Goal: Transaction & Acquisition: Purchase product/service

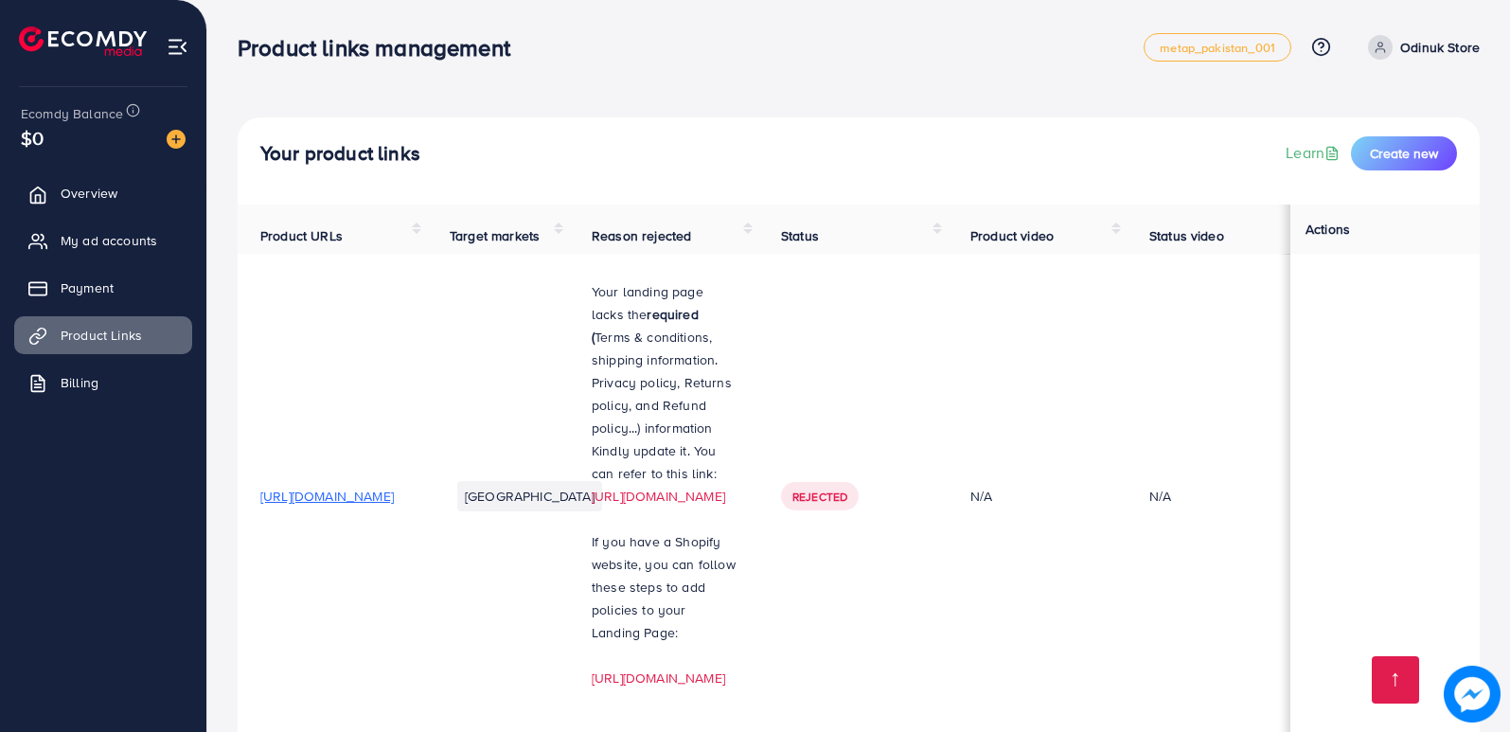
drag, startPoint x: 0, startPoint y: 0, endPoint x: 161, endPoint y: 139, distance: 212.7
click at [172, 142] on img at bounding box center [176, 139] width 19 height 19
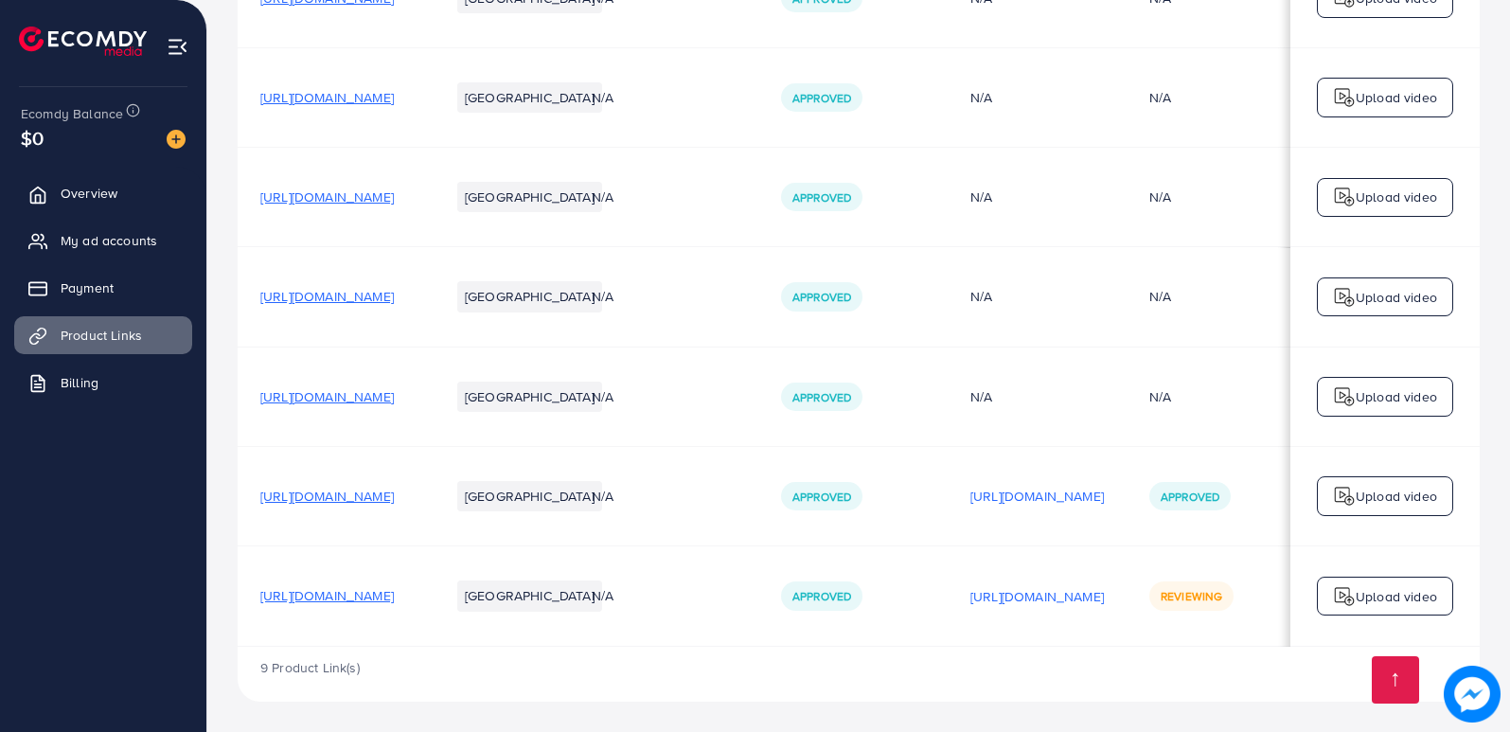
scroll to position [932, 0]
click at [174, 144] on img at bounding box center [176, 139] width 19 height 19
click at [170, 135] on img at bounding box center [176, 139] width 19 height 19
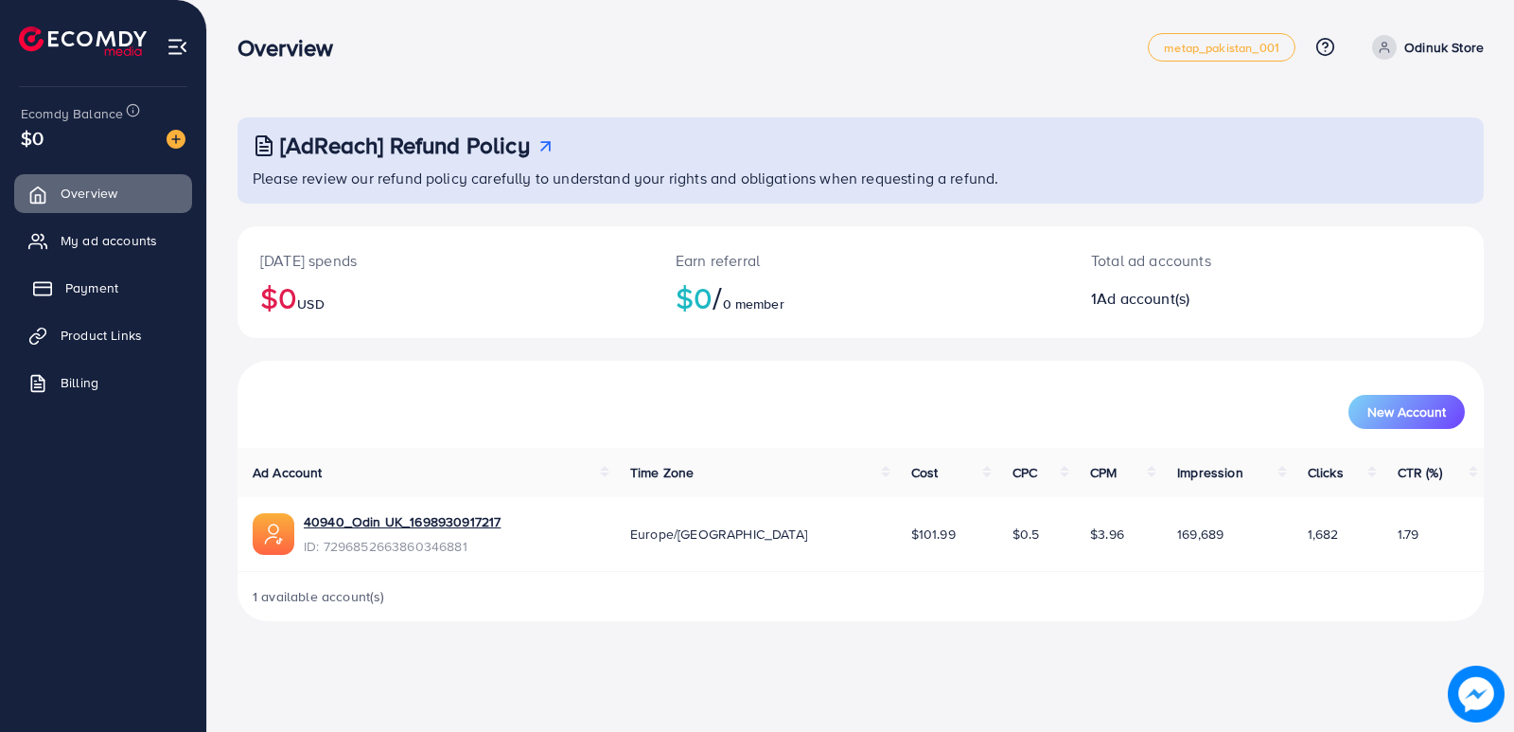
click at [81, 287] on span "Payment" at bounding box center [91, 287] width 53 height 19
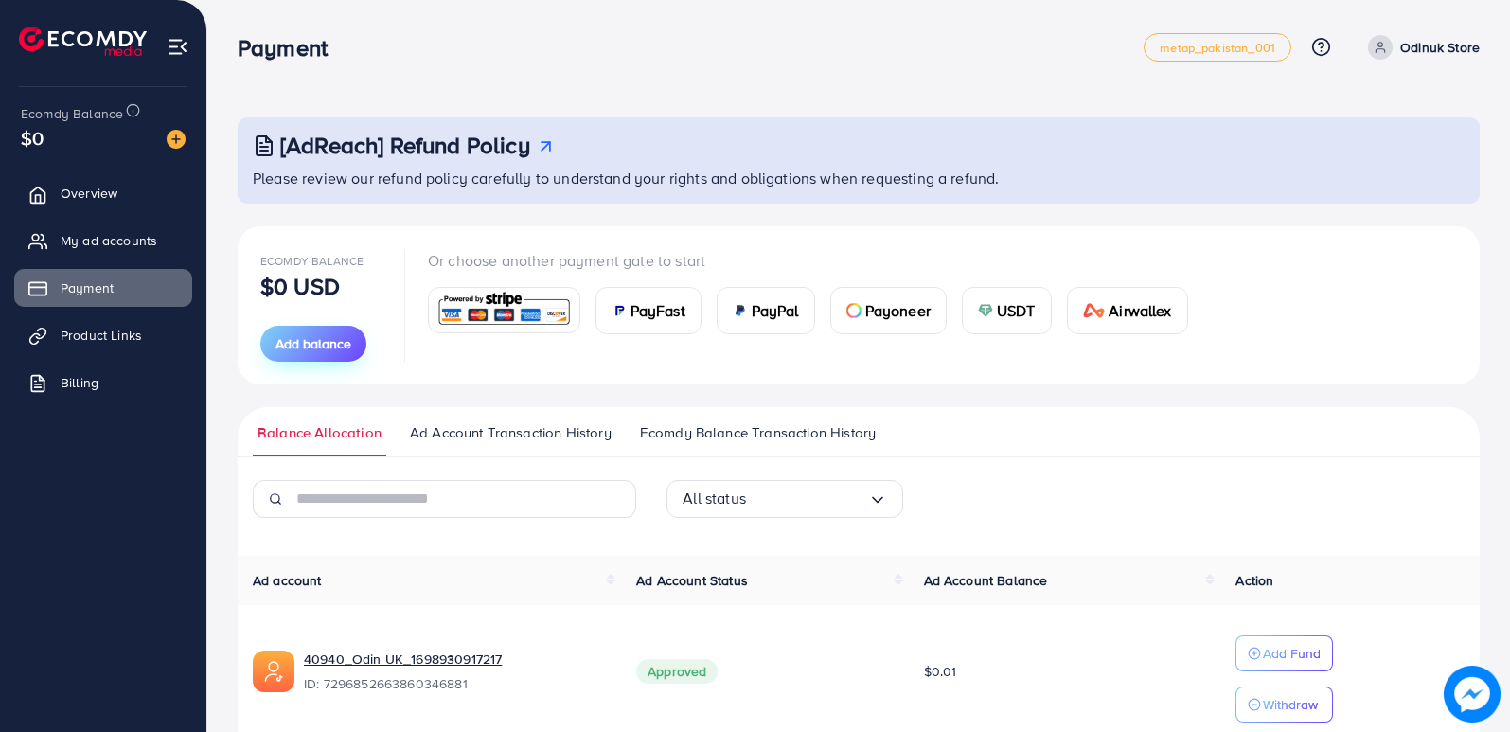
click at [327, 337] on span "Add balance" at bounding box center [313, 343] width 76 height 19
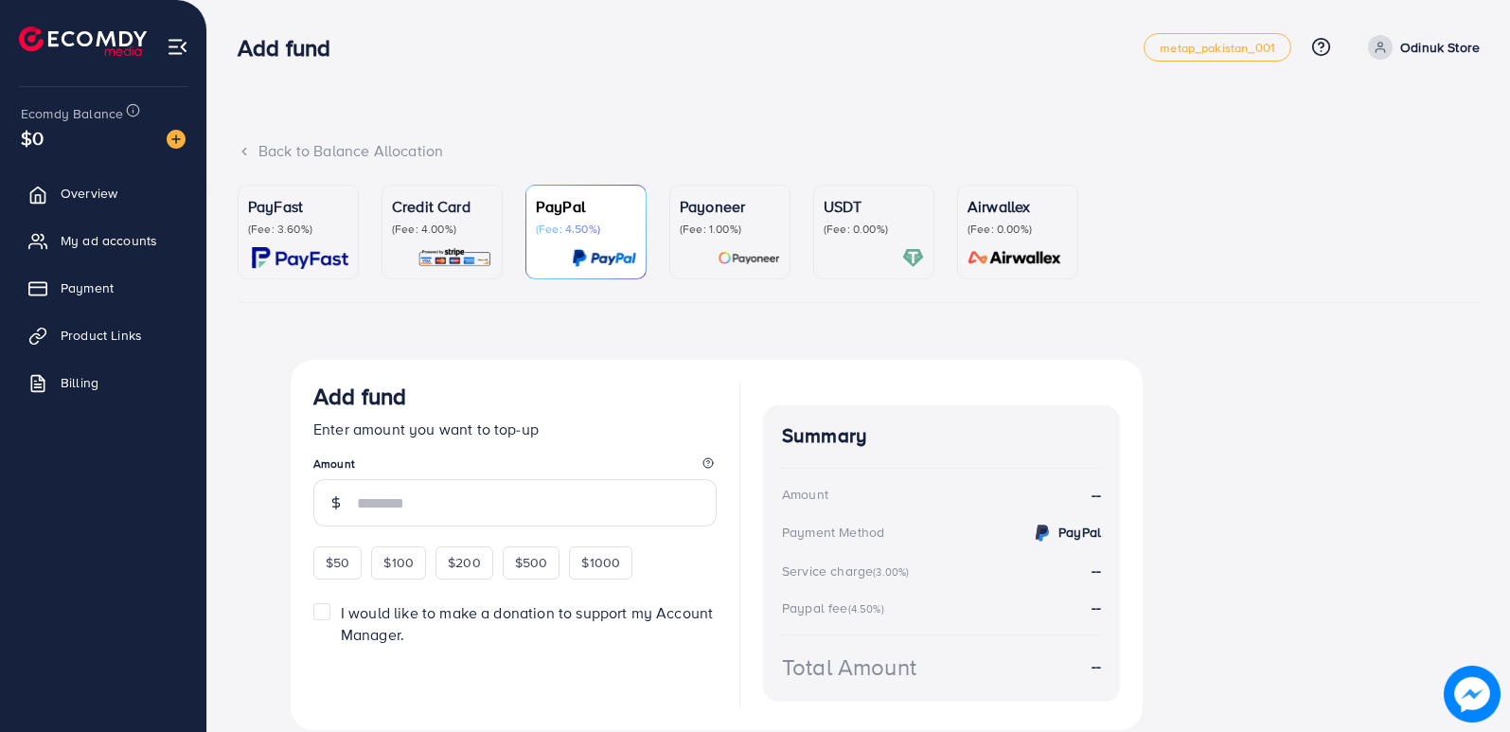
click at [442, 233] on p "(Fee: 4.00%)" at bounding box center [442, 228] width 100 height 15
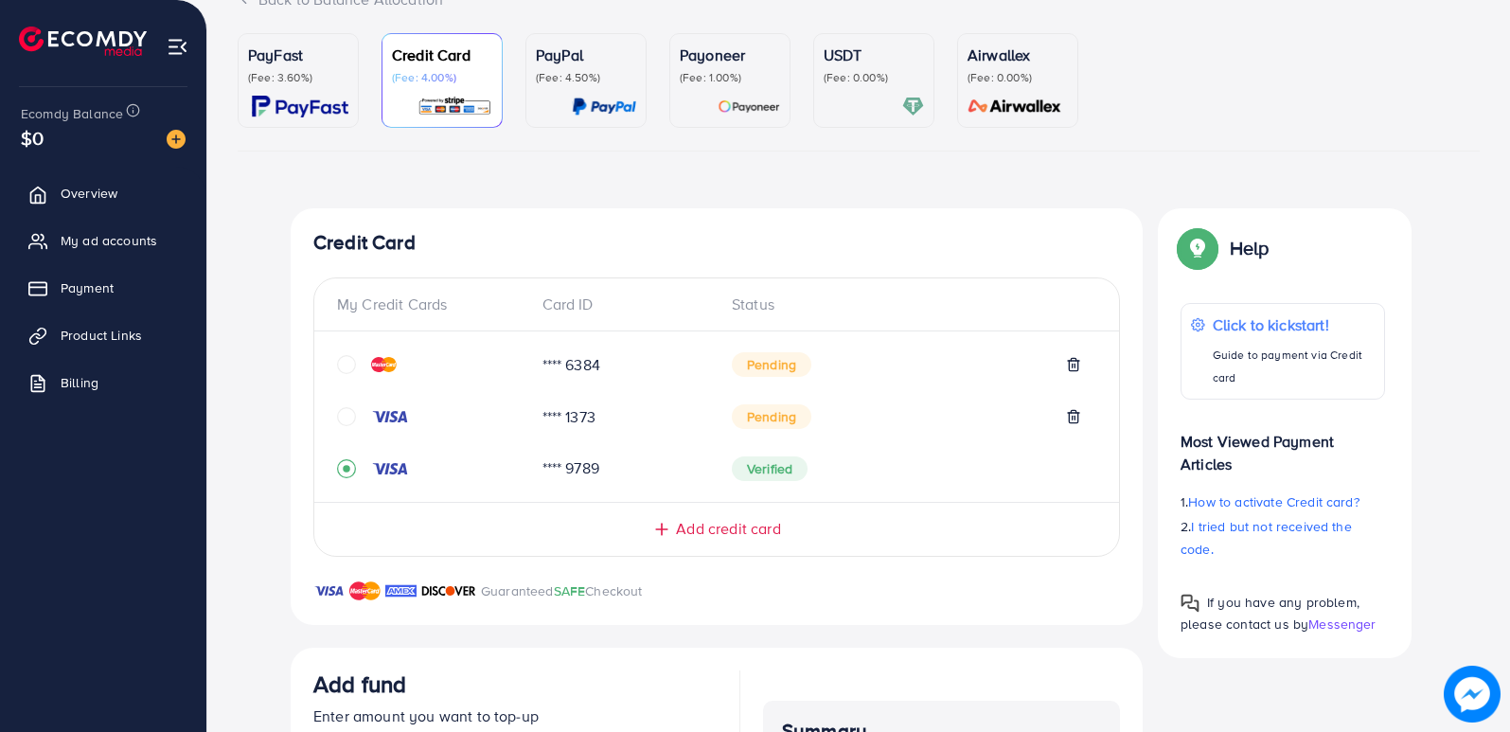
scroll to position [189, 0]
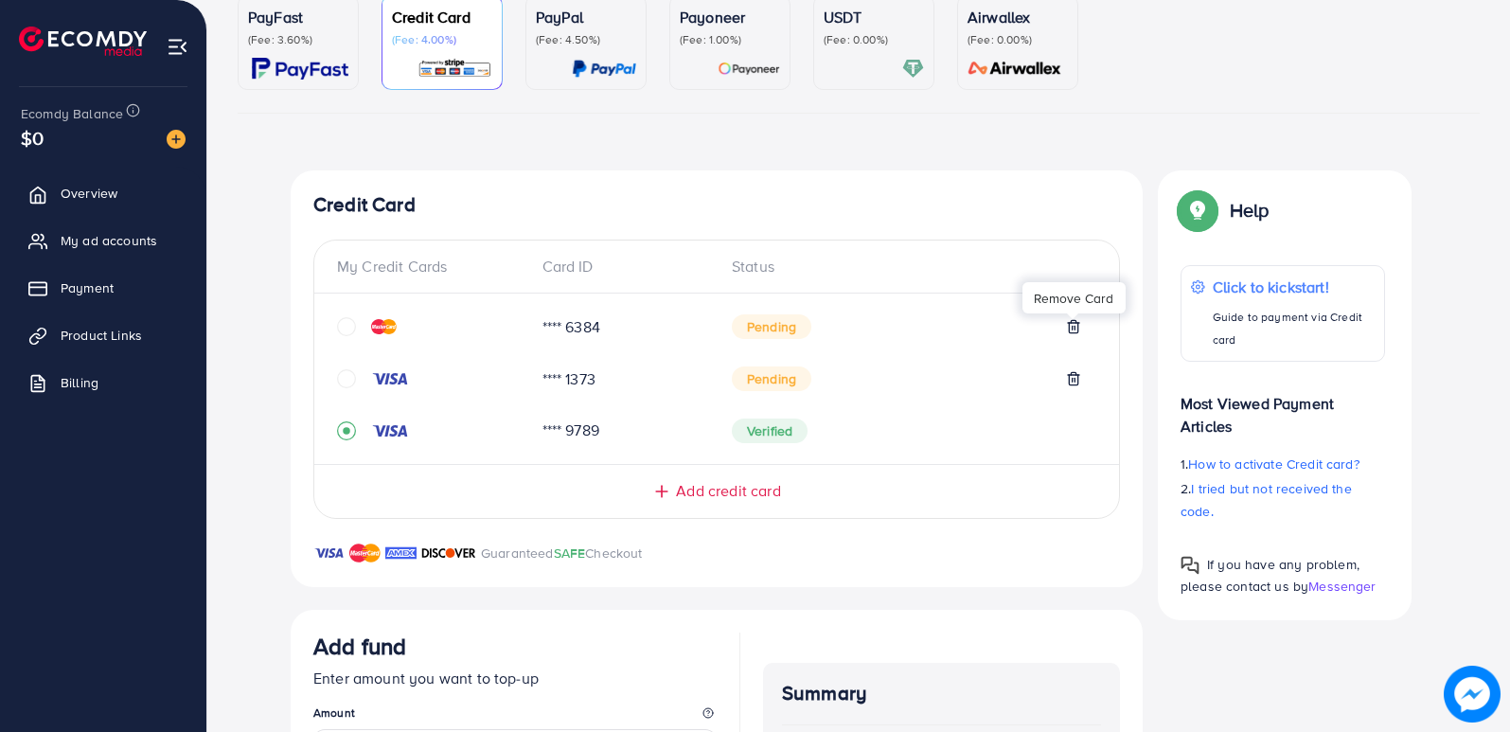
click at [1072, 326] on icon at bounding box center [1073, 326] width 15 height 15
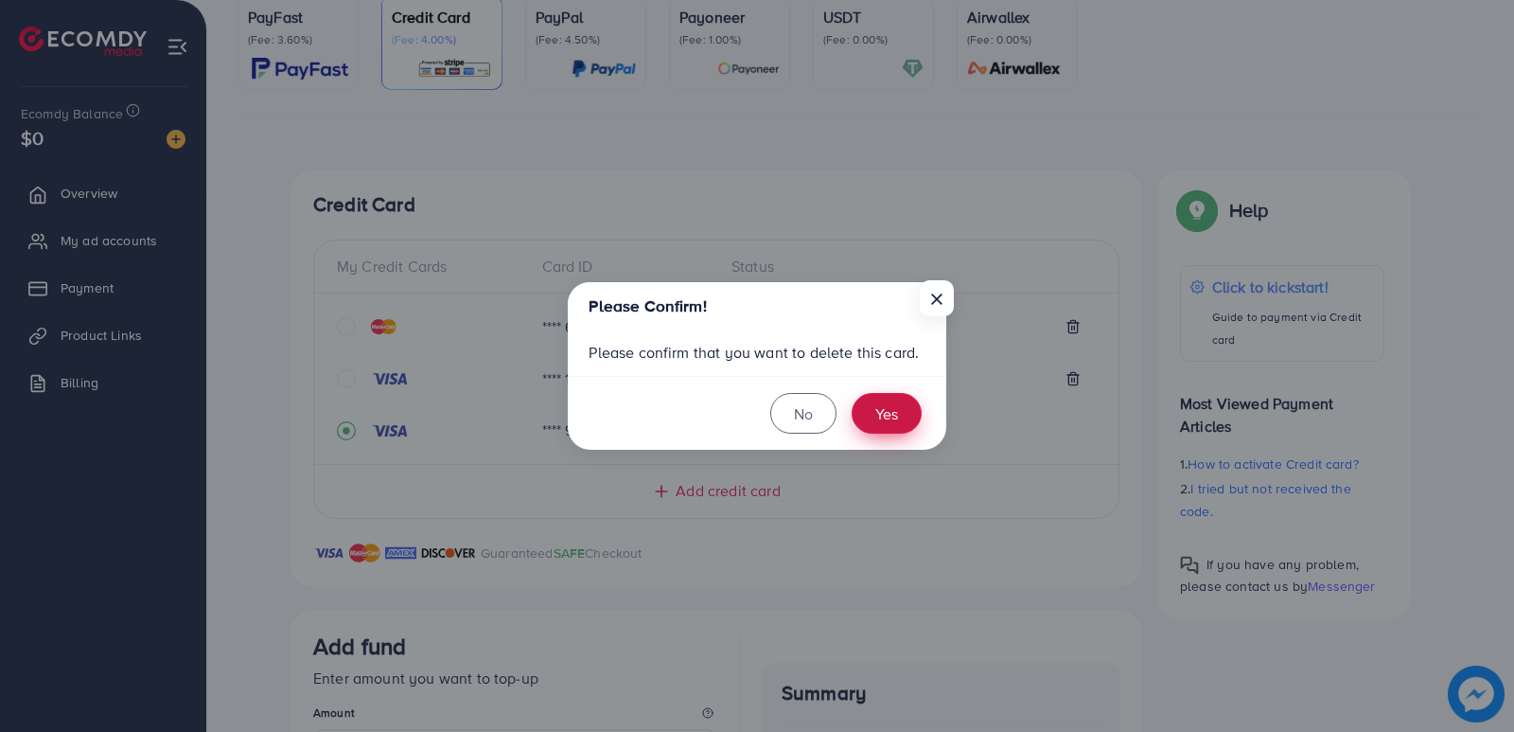
click at [902, 416] on button "Yes" at bounding box center [887, 413] width 70 height 41
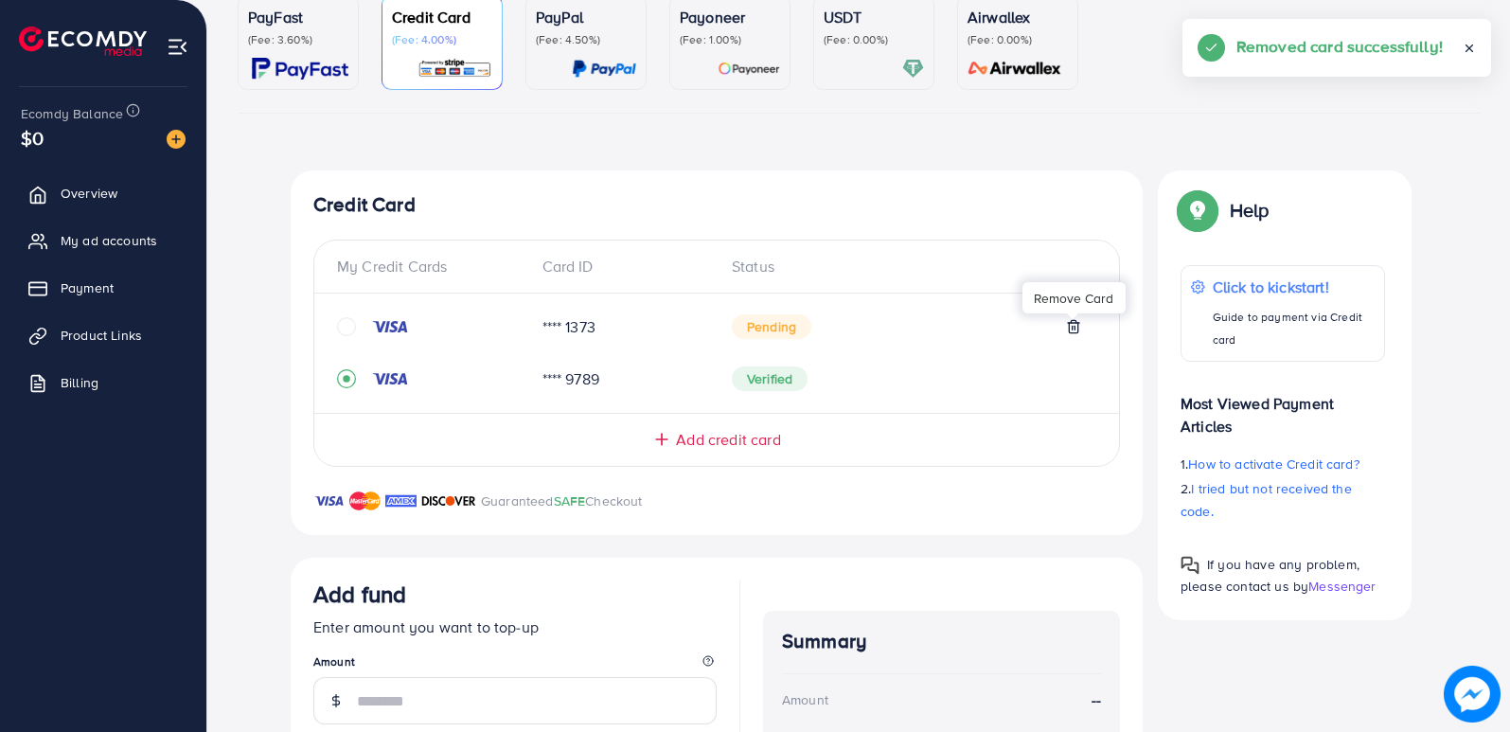
click at [1072, 330] on line at bounding box center [1072, 329] width 0 height 4
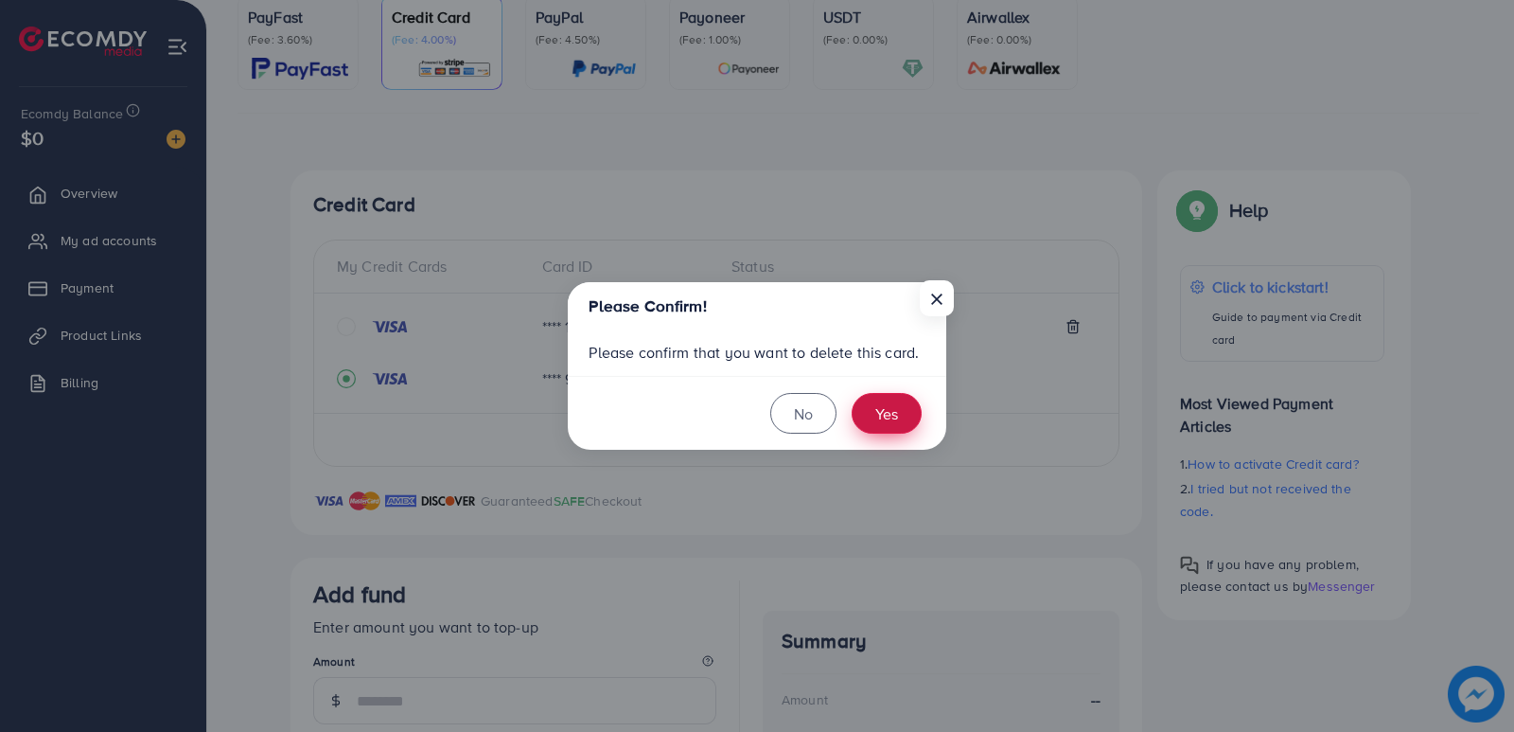
click at [876, 409] on button "Yes" at bounding box center [887, 413] width 70 height 41
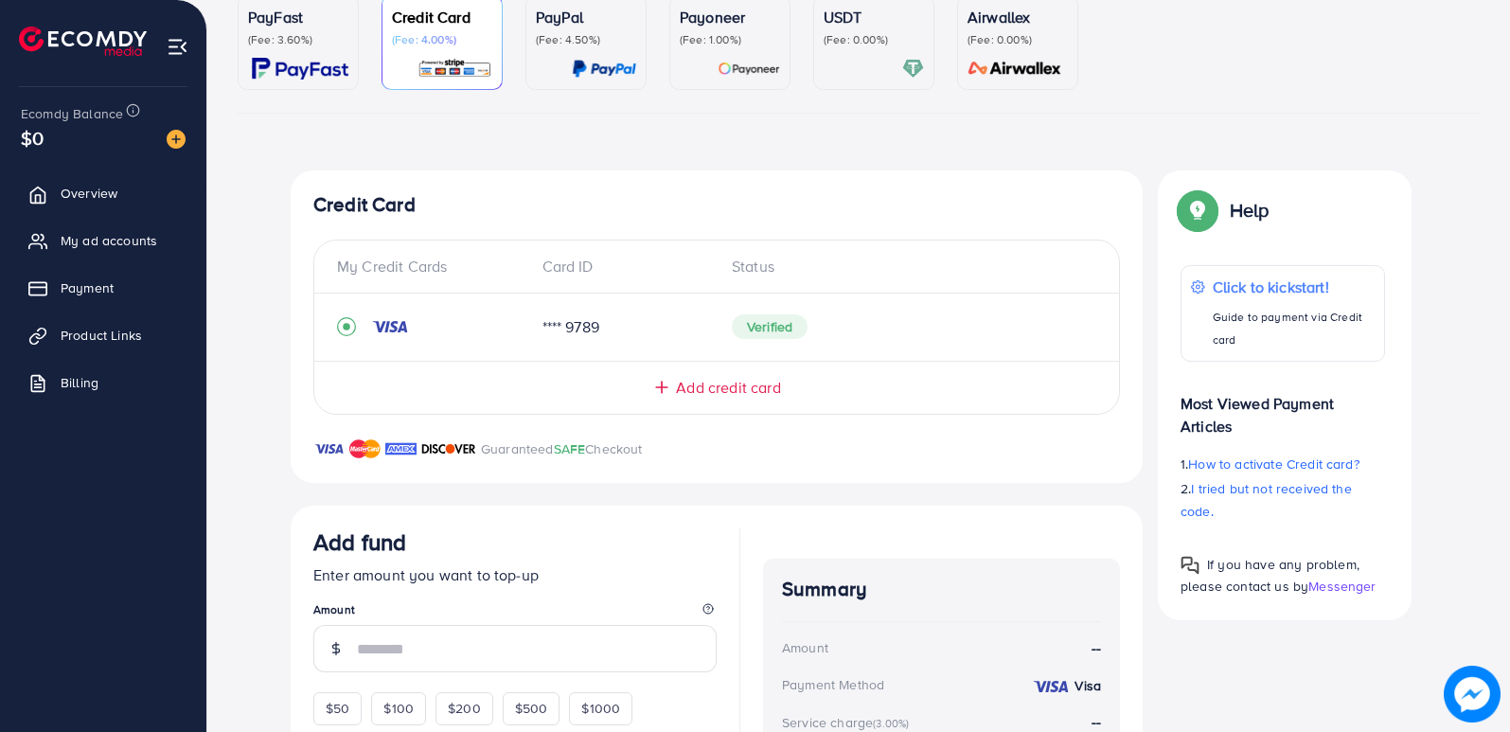
click at [717, 373] on div "Add credit card" at bounding box center [716, 380] width 805 height 38
click at [677, 381] on span "Add credit card" at bounding box center [728, 388] width 104 height 22
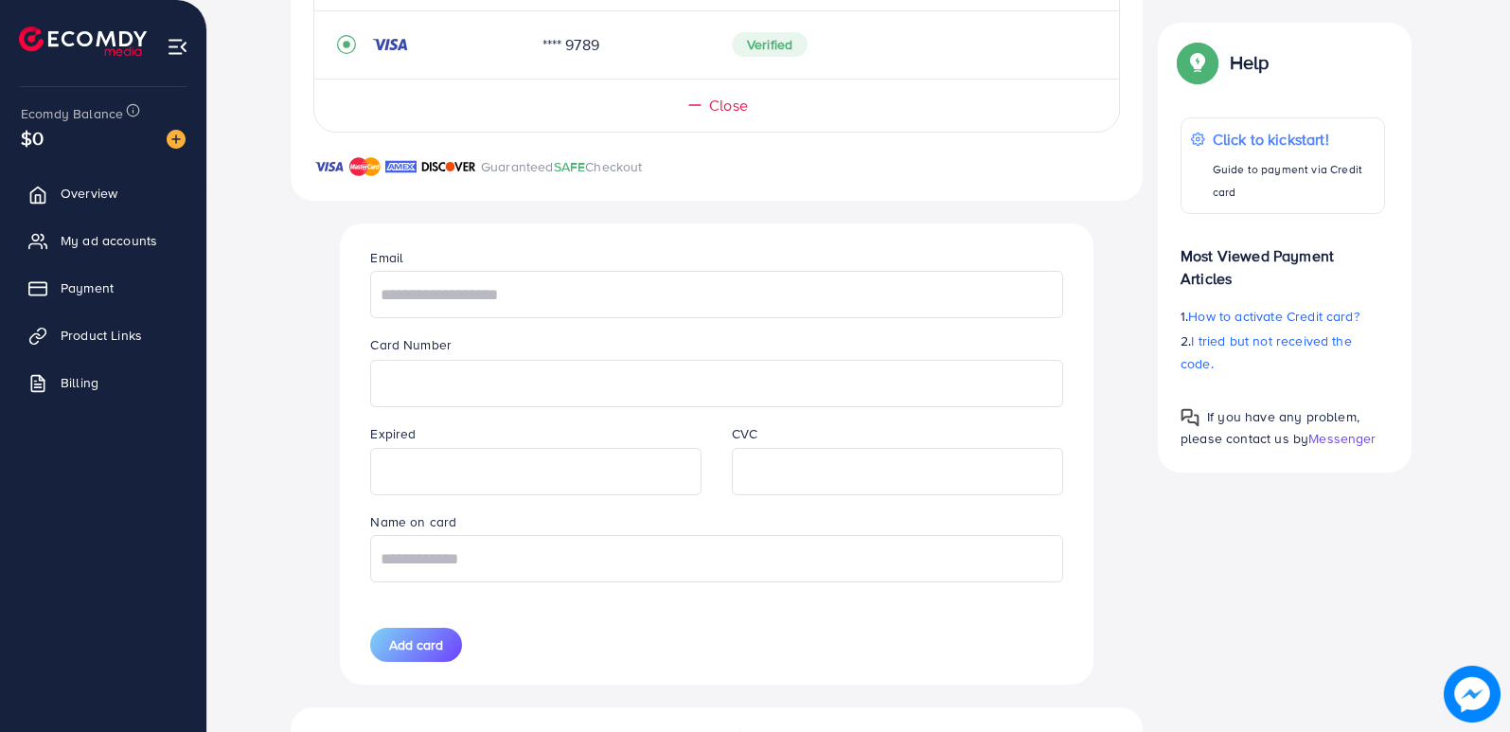
scroll to position [473, 0]
click at [567, 286] on input "text" at bounding box center [716, 292] width 692 height 47
type input "*"
type input "**********"
click at [429, 563] on input "text" at bounding box center [716, 556] width 692 height 47
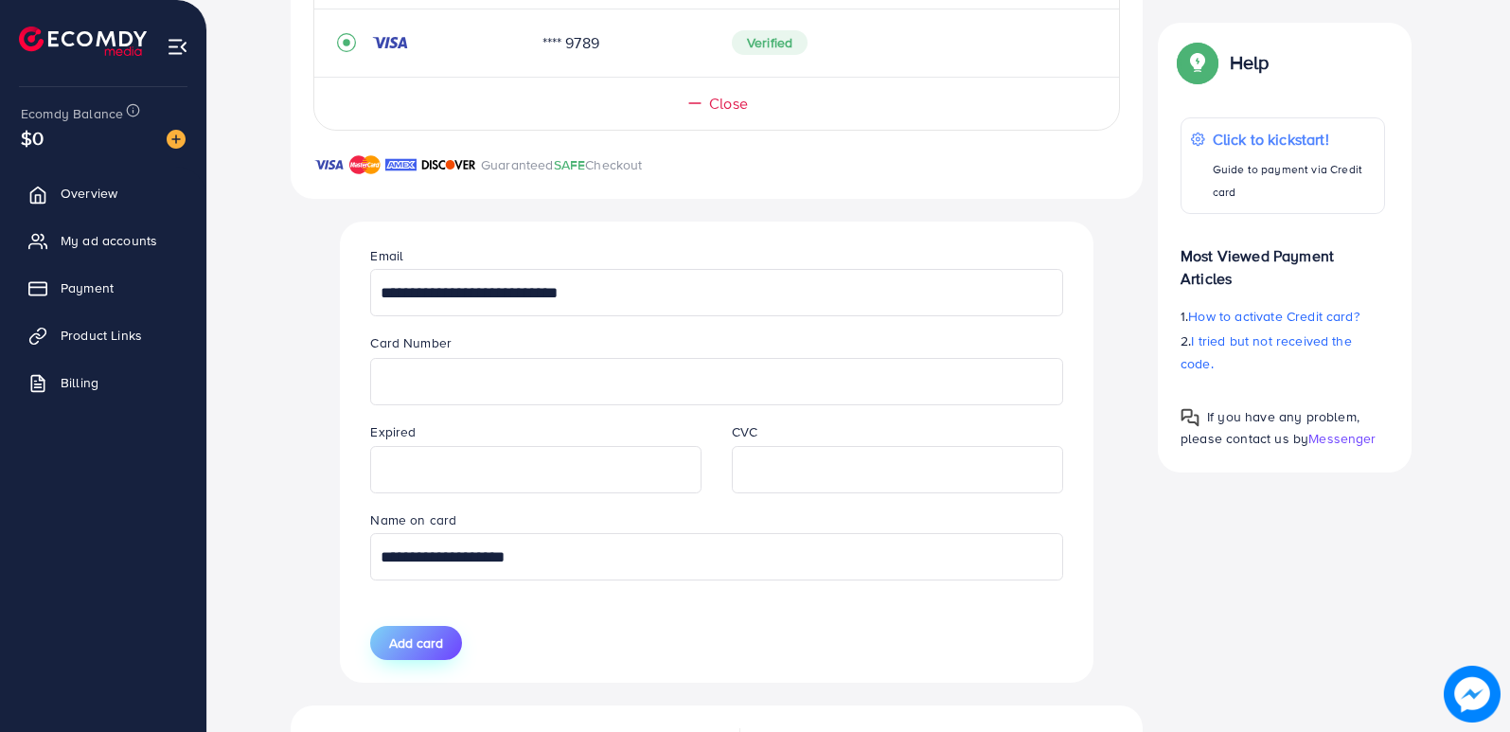
type input "**********"
click at [437, 629] on button "Add card" at bounding box center [416, 643] width 92 height 34
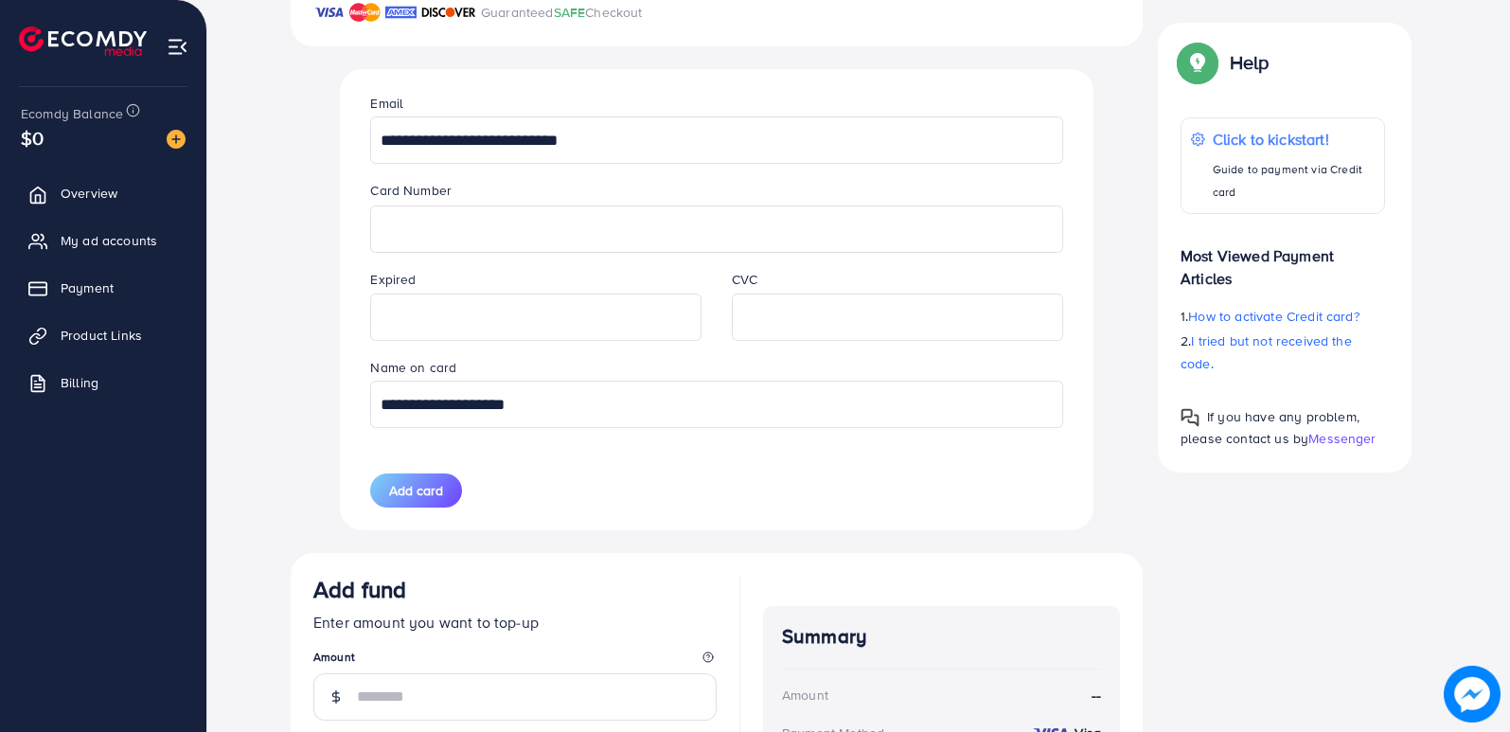
scroll to position [663, 0]
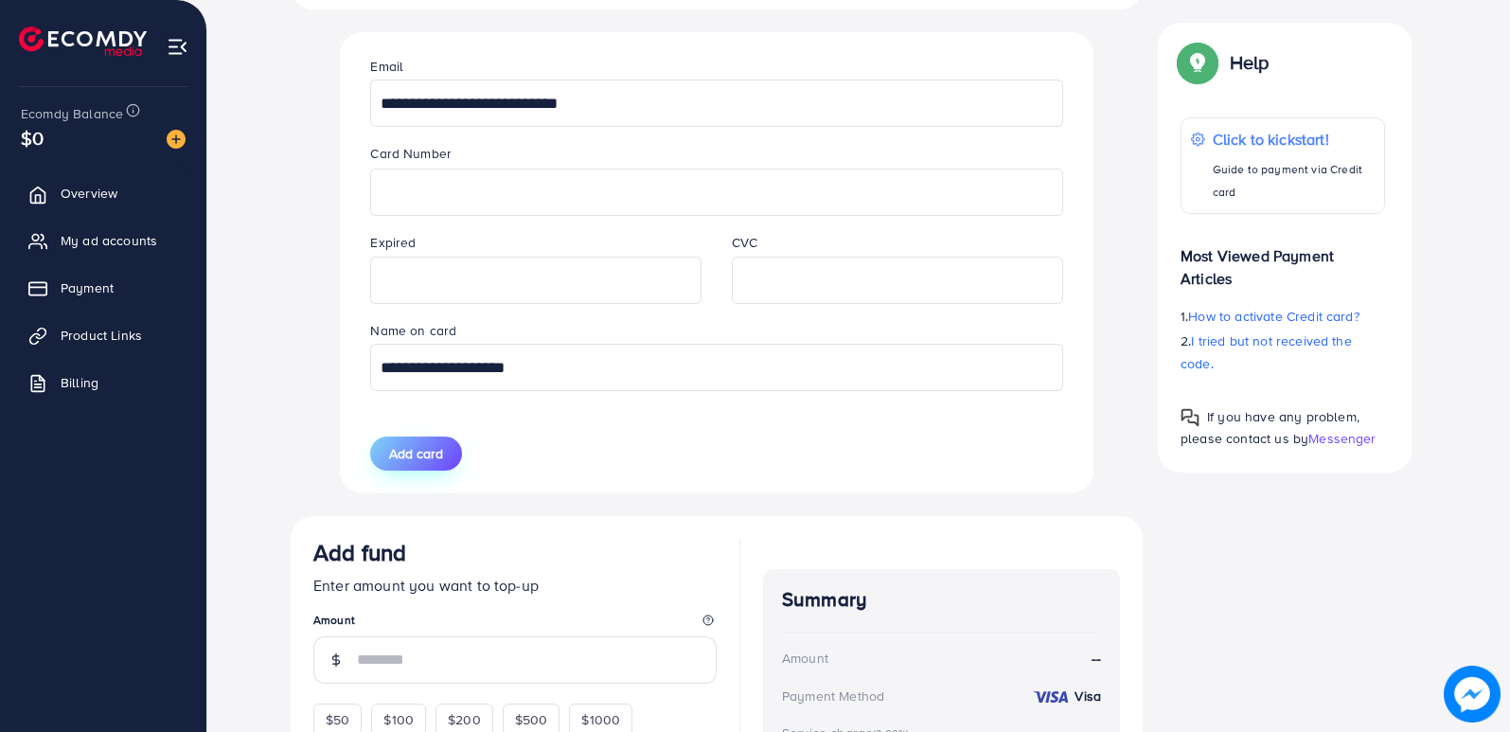
click at [442, 447] on span "Add card" at bounding box center [416, 453] width 54 height 19
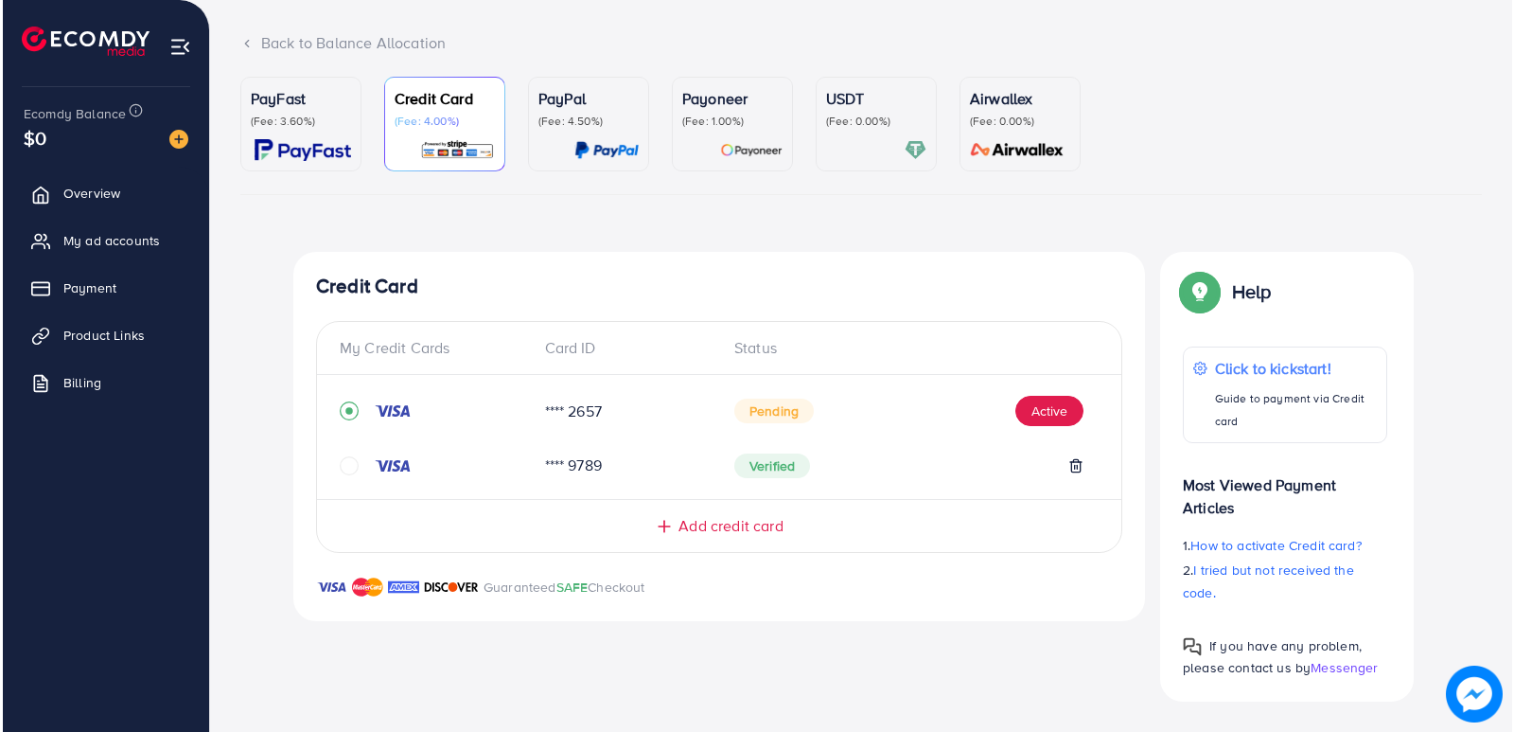
scroll to position [108, 0]
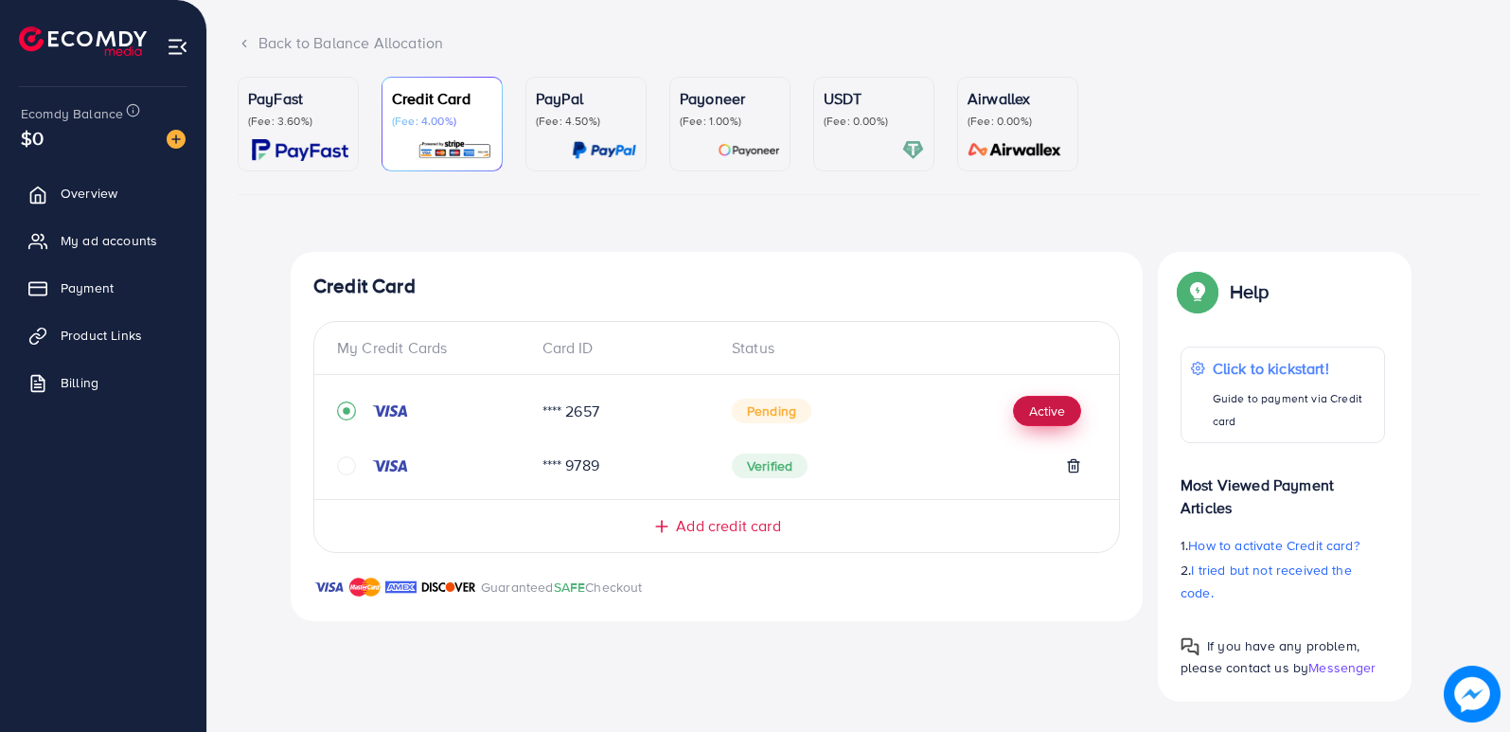
click at [1049, 407] on button "Active" at bounding box center [1047, 411] width 68 height 30
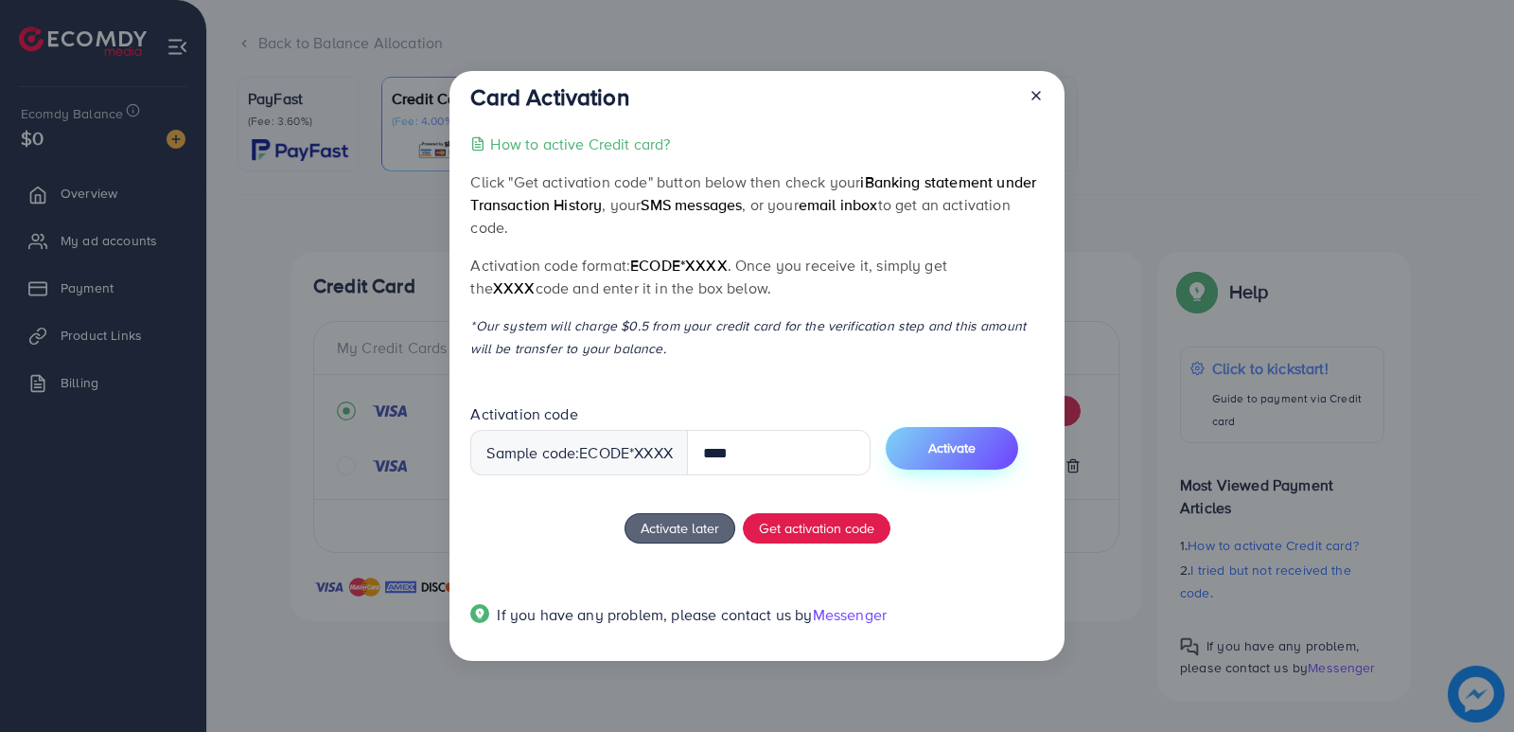
type input "****"
click at [1000, 444] on button "Activate" at bounding box center [952, 448] width 133 height 43
click at [985, 430] on button "Activate" at bounding box center [952, 448] width 133 height 43
drag, startPoint x: 753, startPoint y: 448, endPoint x: 626, endPoint y: 456, distance: 128.1
click at [626, 456] on div "Sample code: ecode *XXXX ****" at bounding box center [670, 452] width 400 height 45
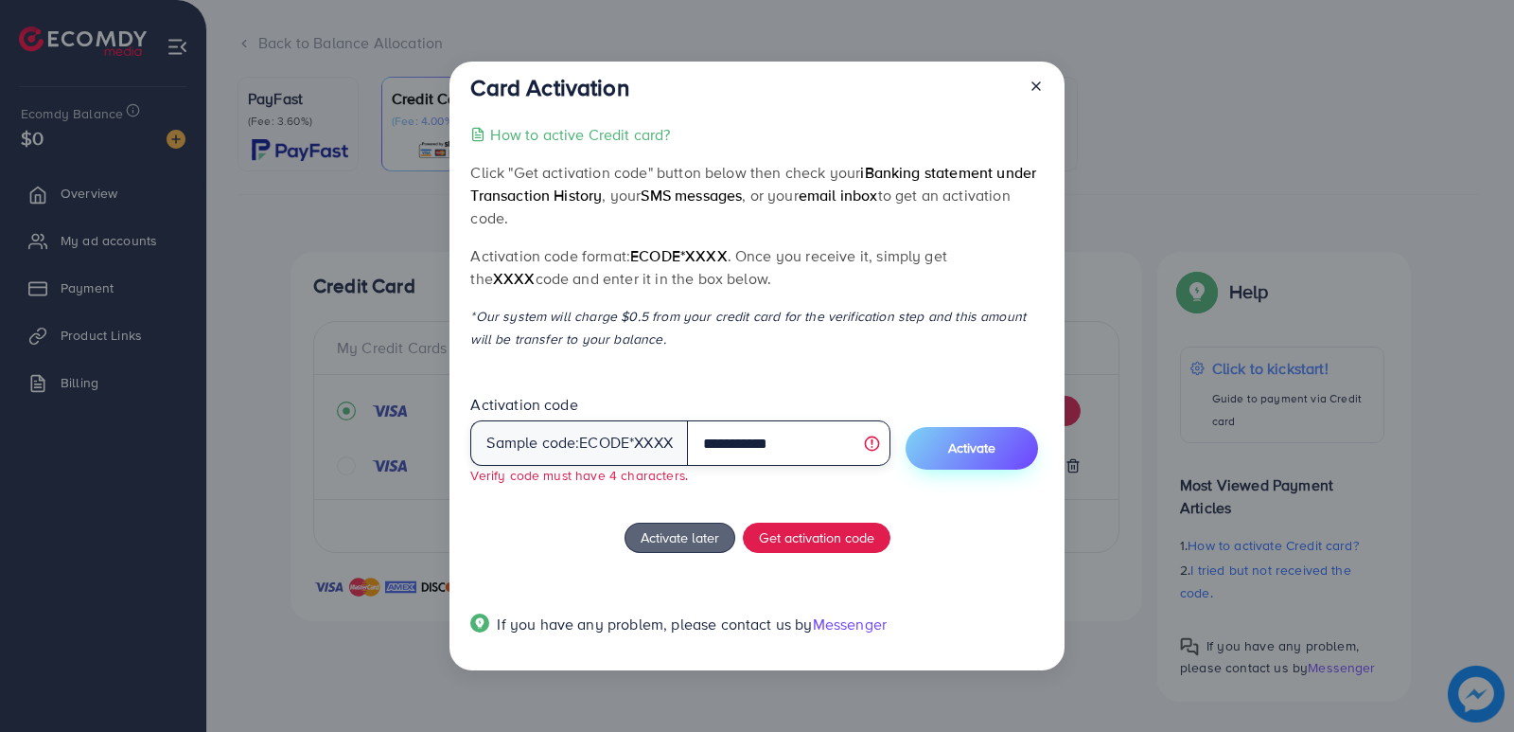
type input "**********"
click at [971, 448] on span "Activate" at bounding box center [971, 447] width 47 height 19
click at [956, 442] on span "Activate" at bounding box center [971, 447] width 47 height 19
drag, startPoint x: 802, startPoint y: 443, endPoint x: 648, endPoint y: 471, distance: 155.9
click at [631, 477] on span "**********" at bounding box center [680, 452] width 420 height 64
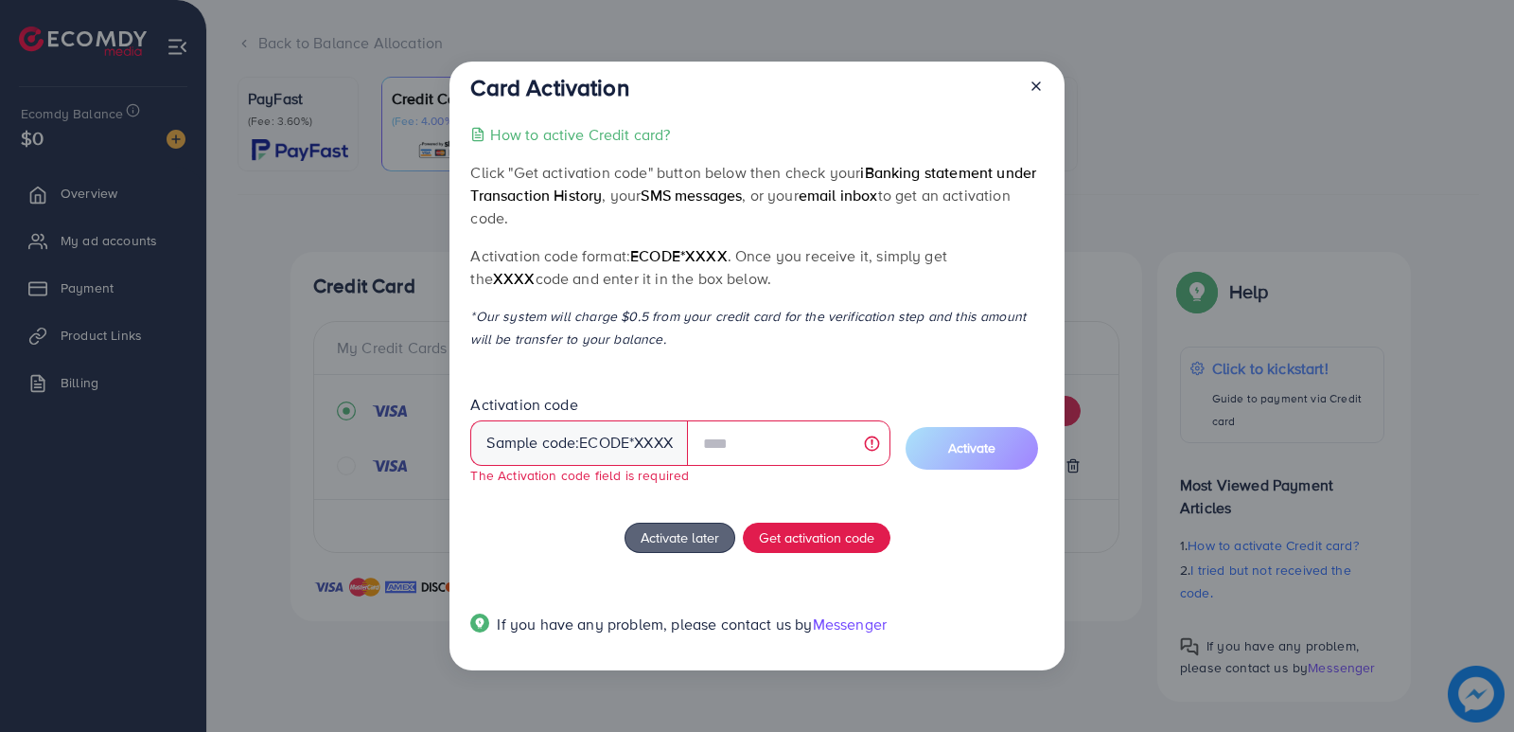
click at [609, 127] on p "How to active Credit card?" at bounding box center [580, 134] width 180 height 23
click at [753, 431] on input "text" at bounding box center [789, 442] width 204 height 45
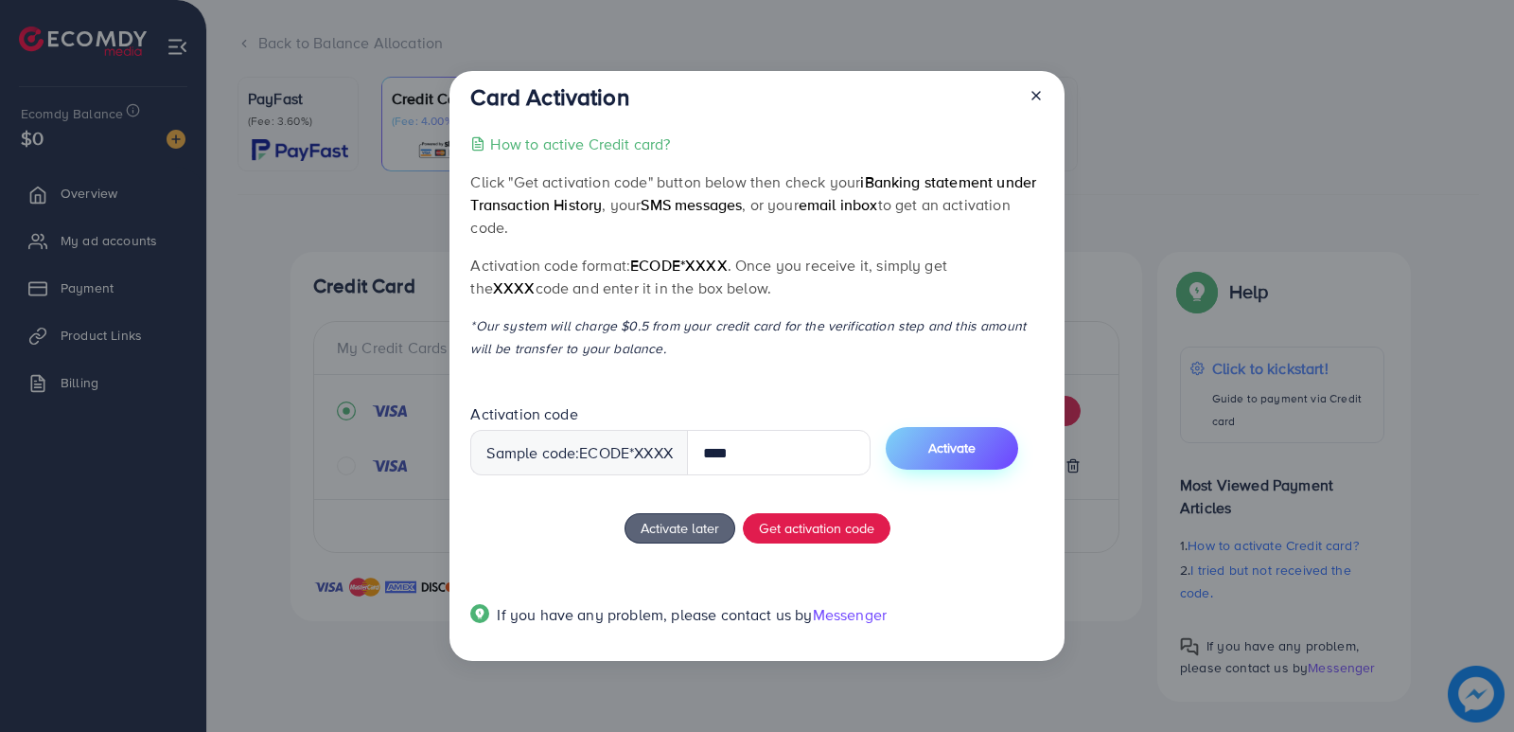
click at [1003, 448] on button "Activate" at bounding box center [952, 448] width 133 height 43
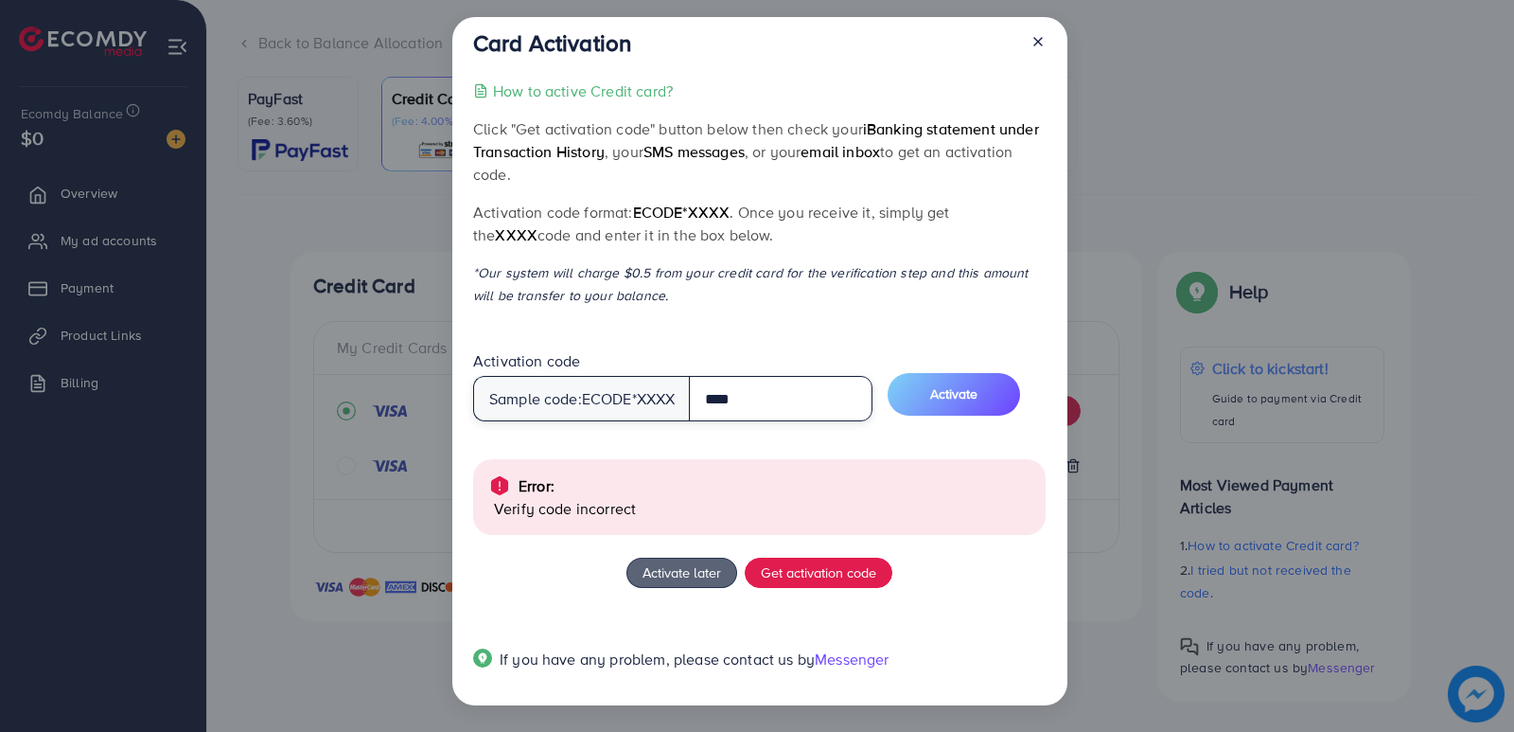
click at [813, 385] on input "****" at bounding box center [781, 398] width 184 height 45
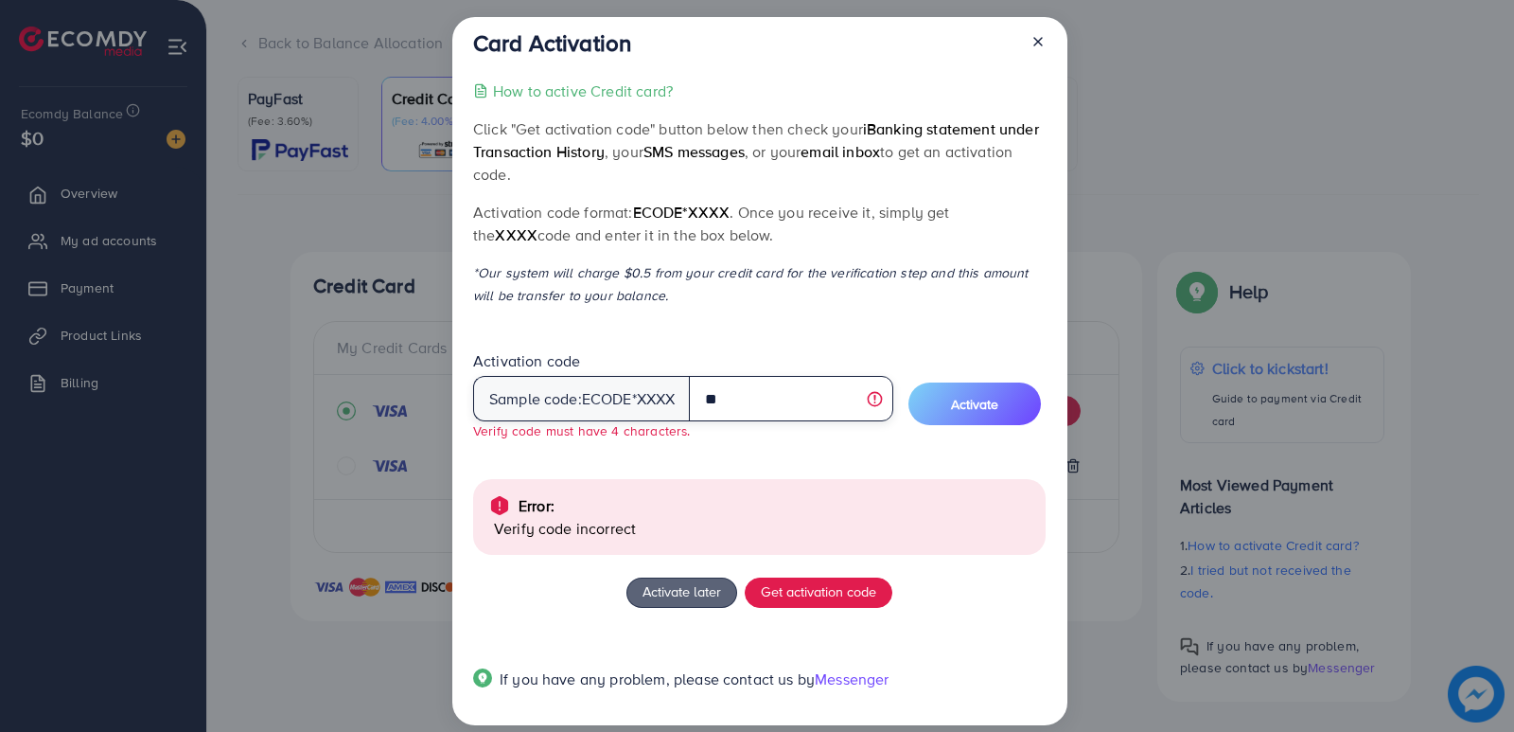
type input "*"
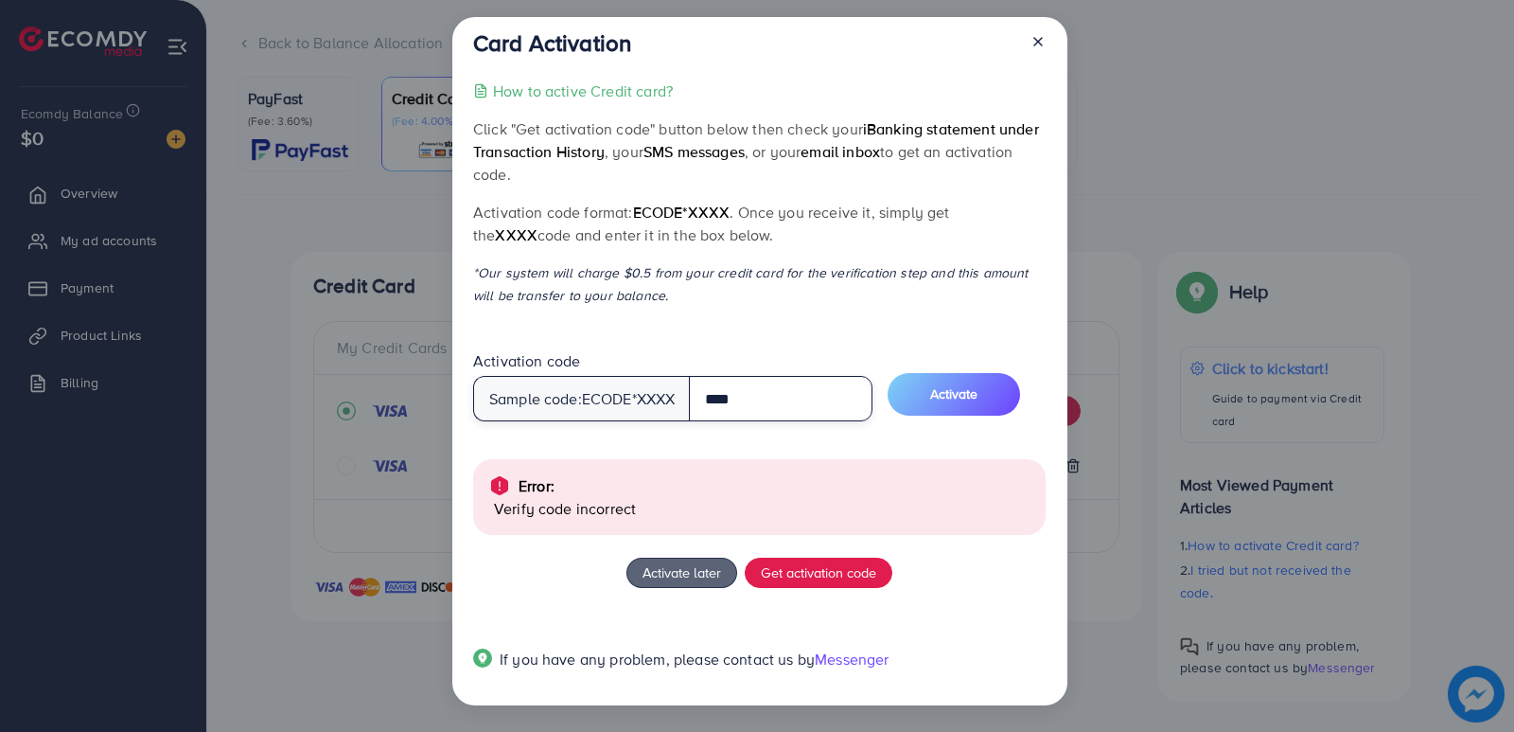
type input "****"
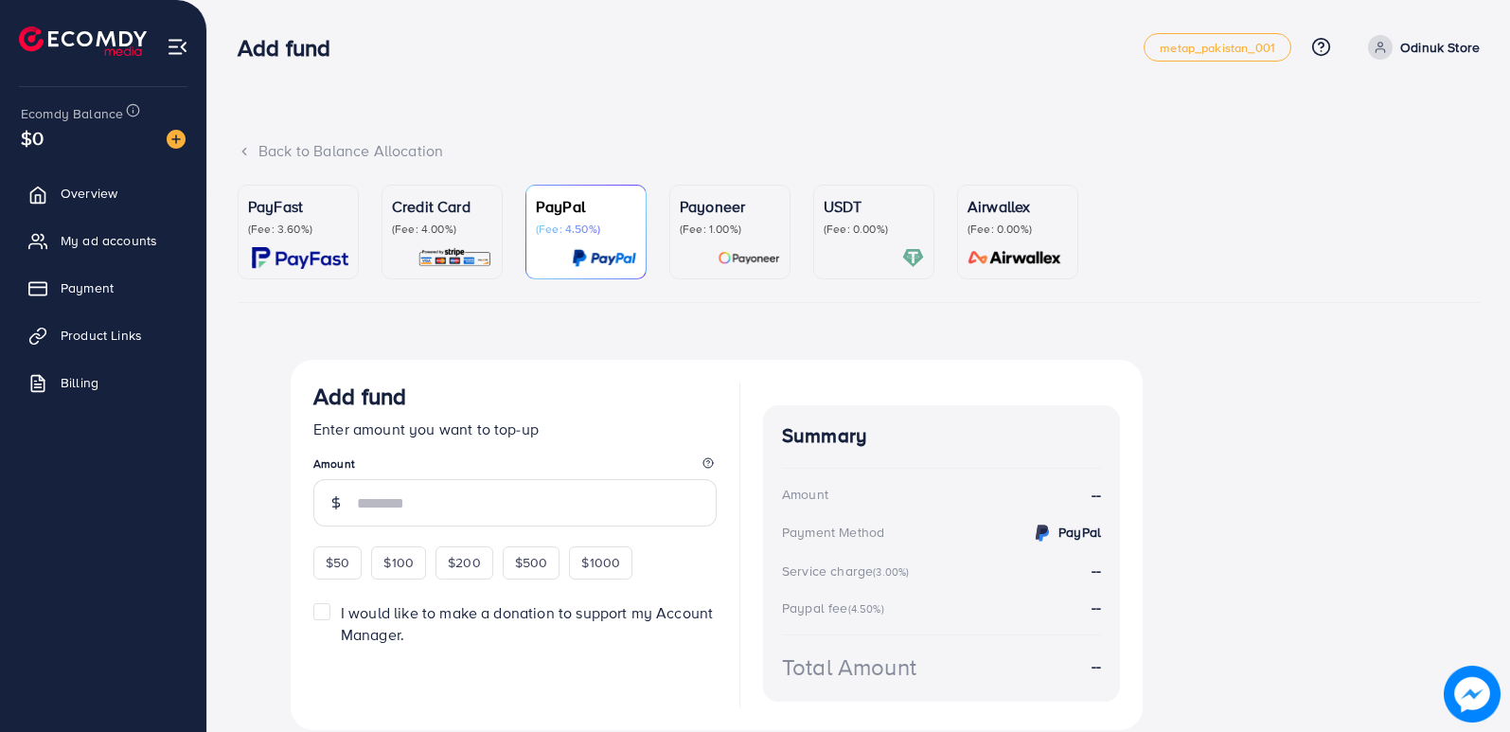
scroll to position [66, 0]
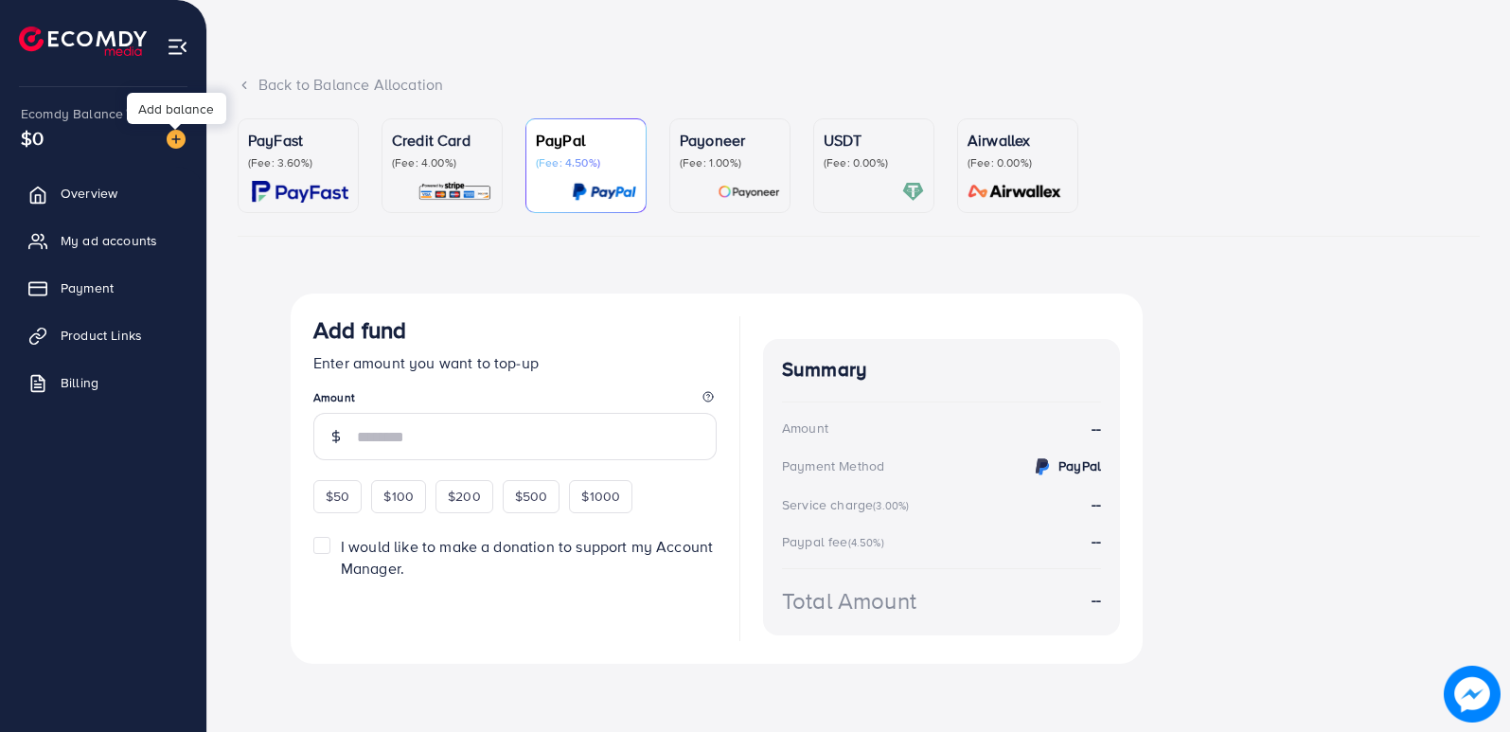
click at [169, 144] on img at bounding box center [176, 139] width 19 height 19
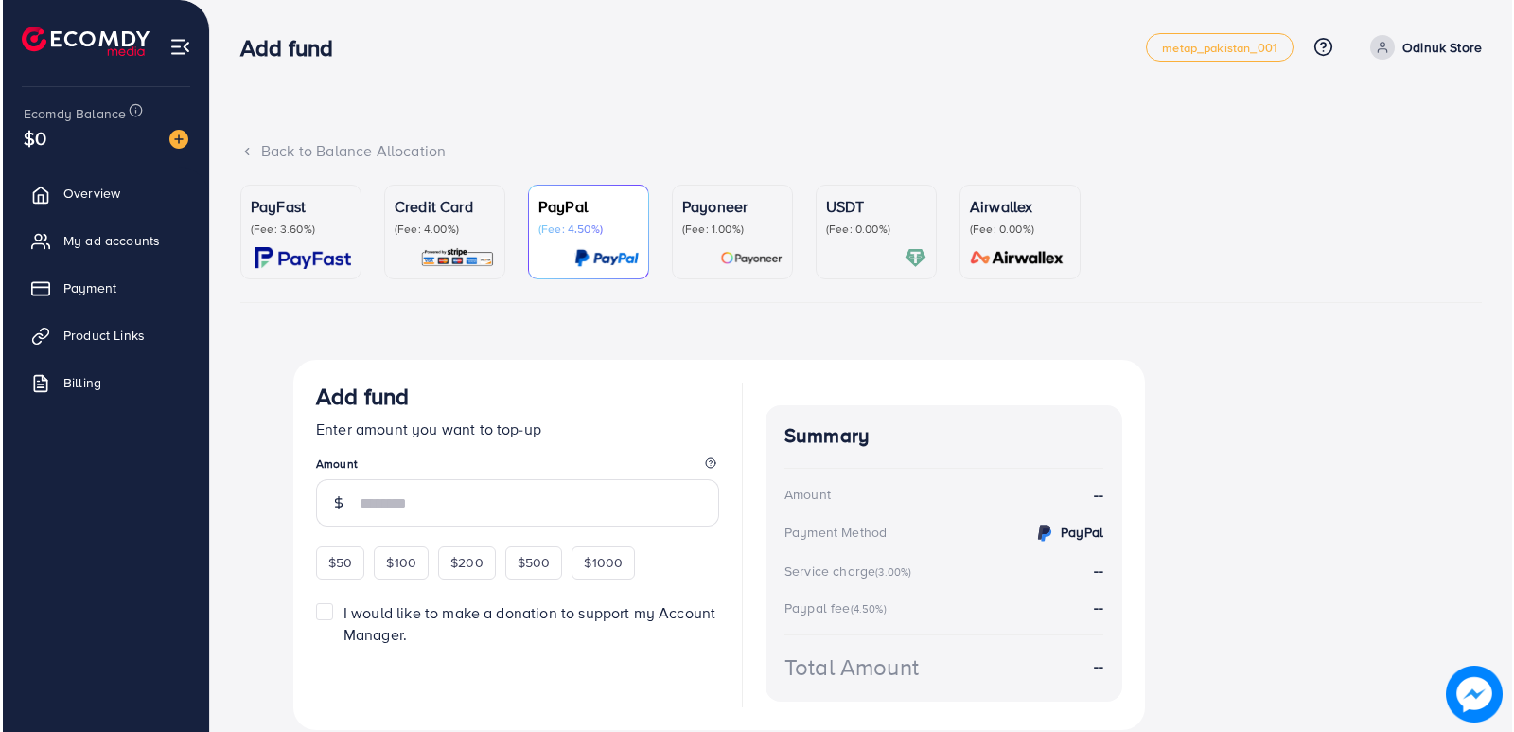
scroll to position [66, 0]
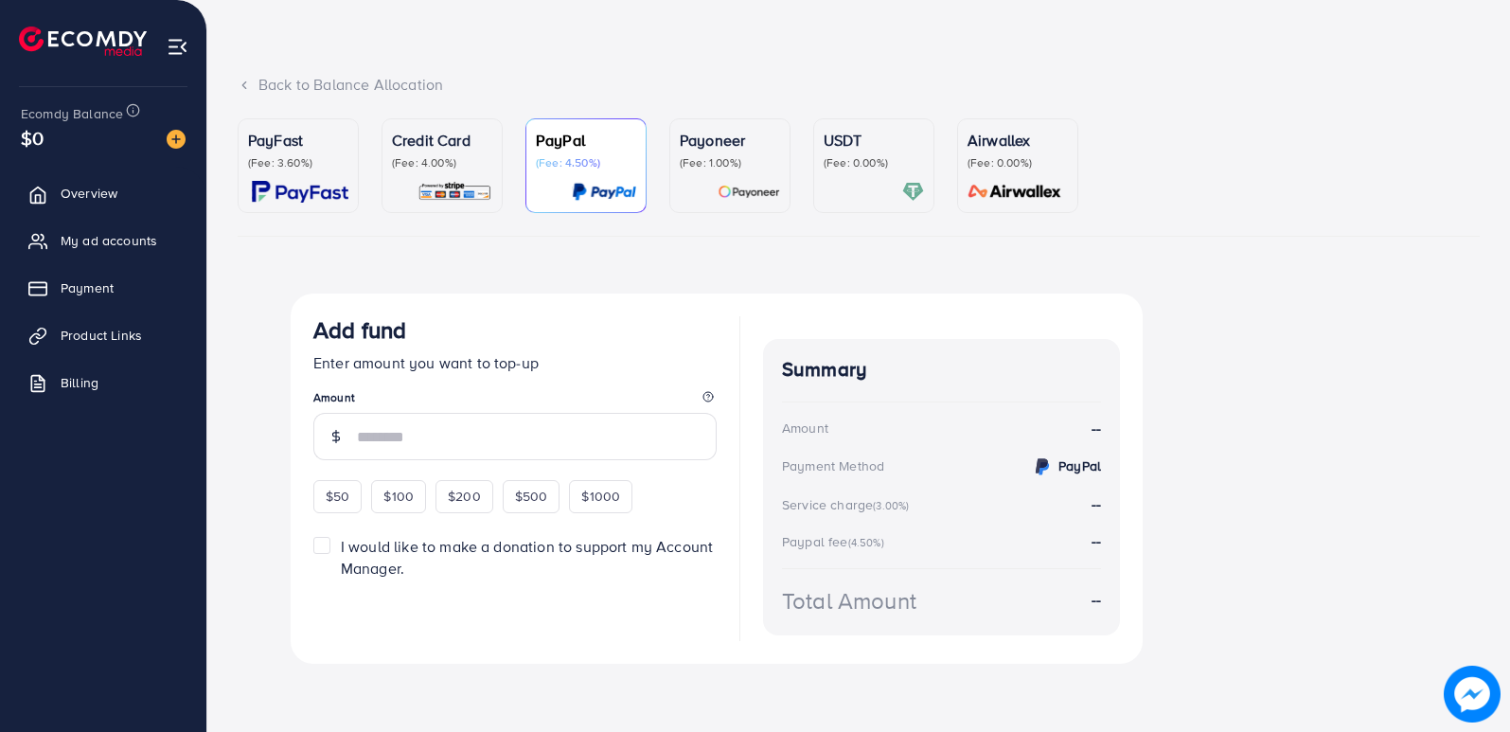
click at [472, 159] on p "(Fee: 4.00%)" at bounding box center [442, 162] width 100 height 15
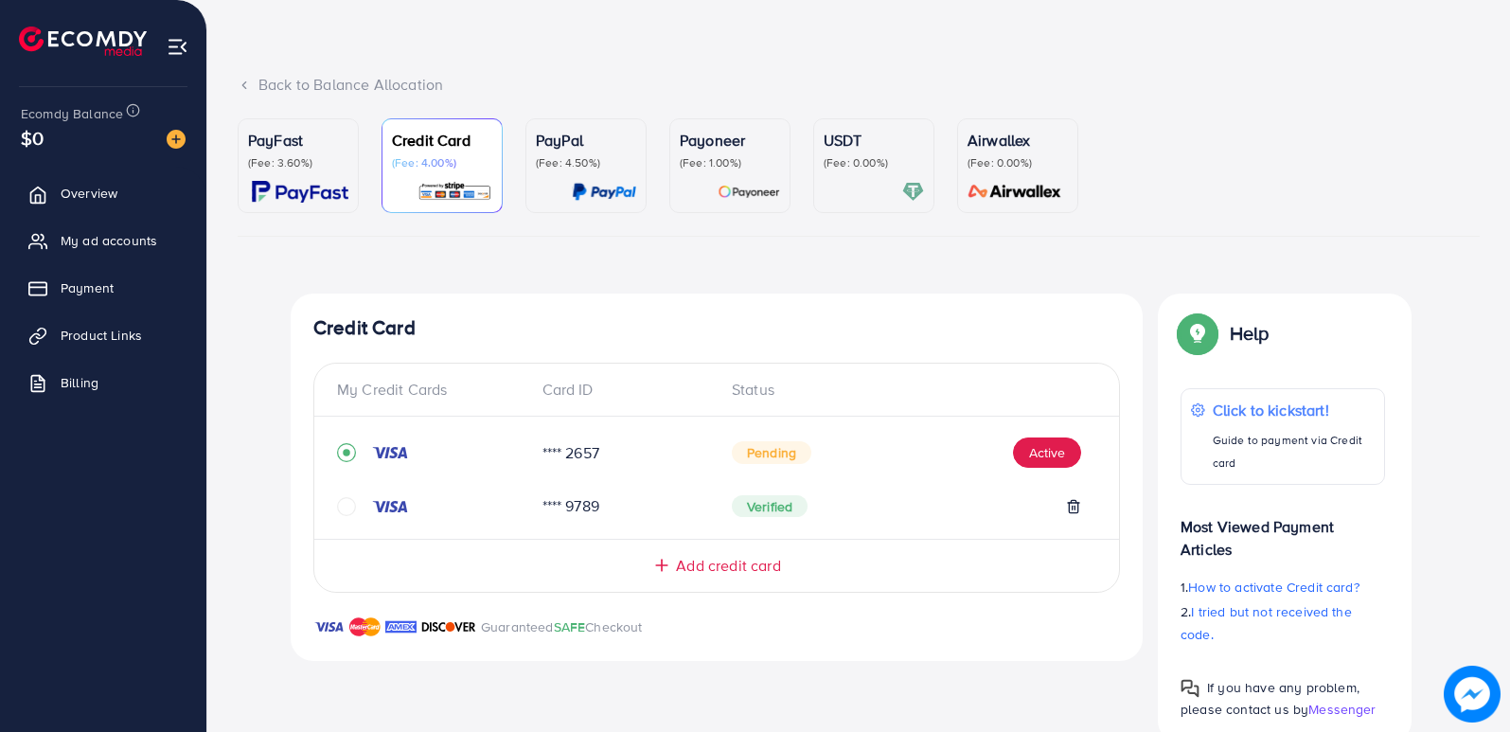
click at [1058, 436] on div "**** 2657 Pending Active" at bounding box center [716, 460] width 759 height 57
click at [1047, 454] on button "Active" at bounding box center [1047, 452] width 68 height 30
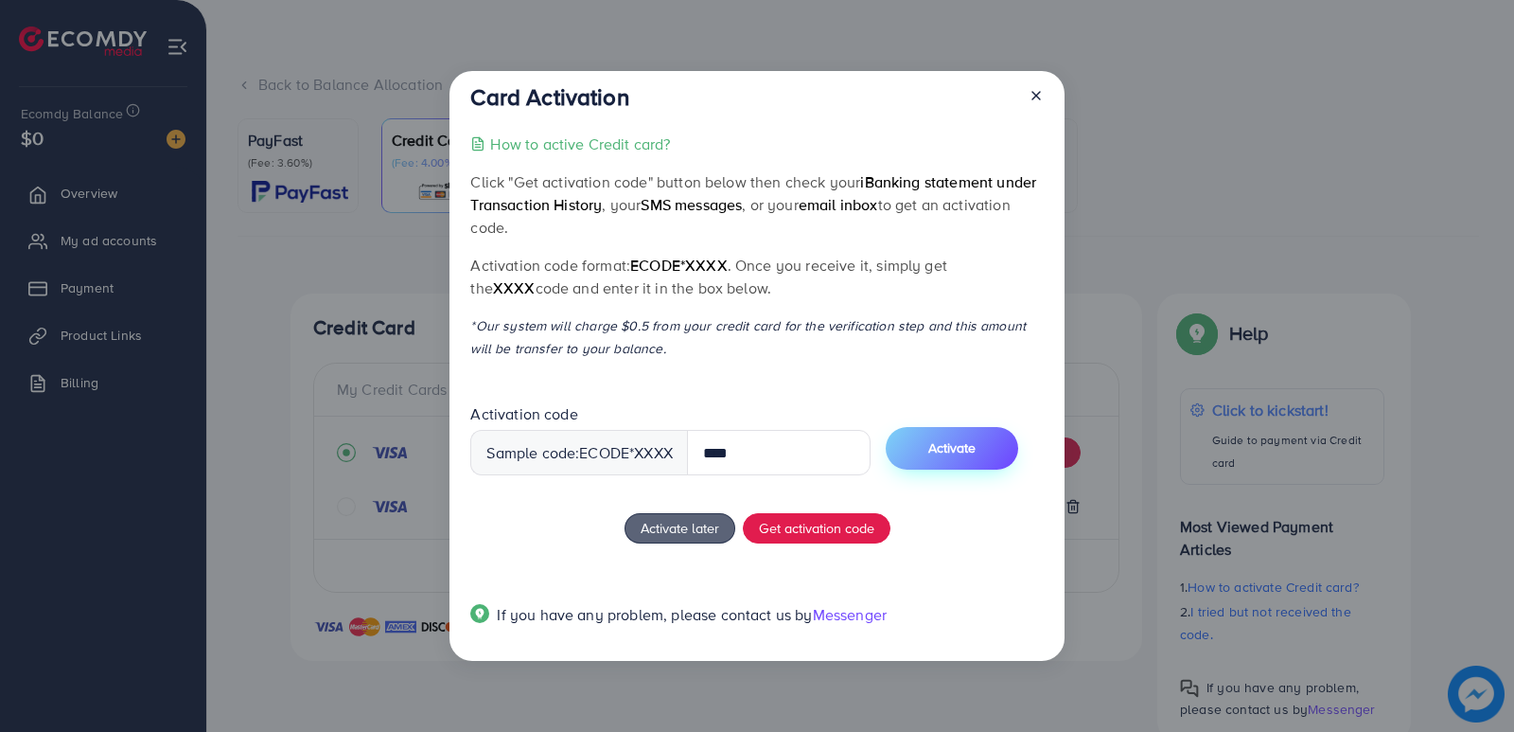
type input "****"
click at [972, 443] on span "Activate" at bounding box center [952, 447] width 47 height 19
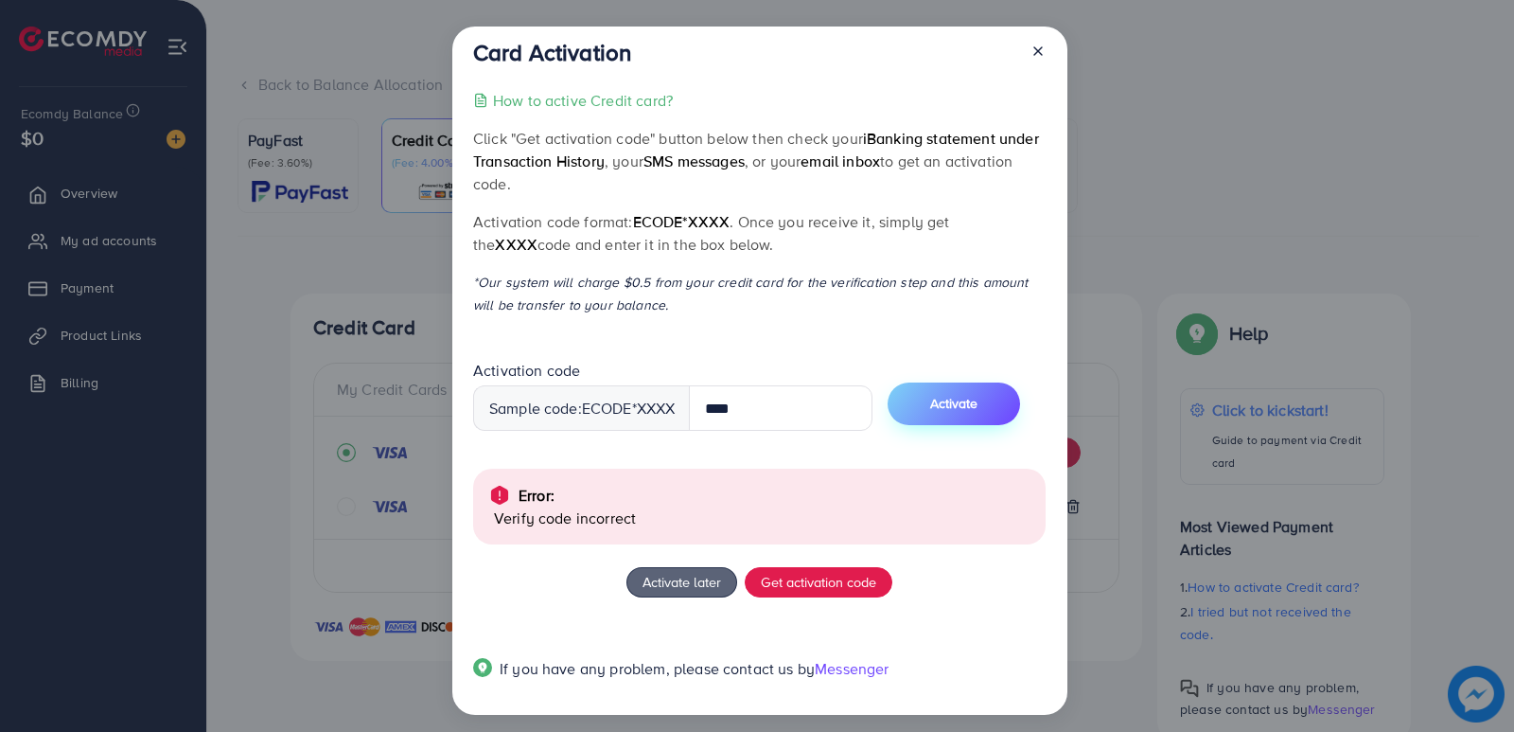
scroll to position [9, 0]
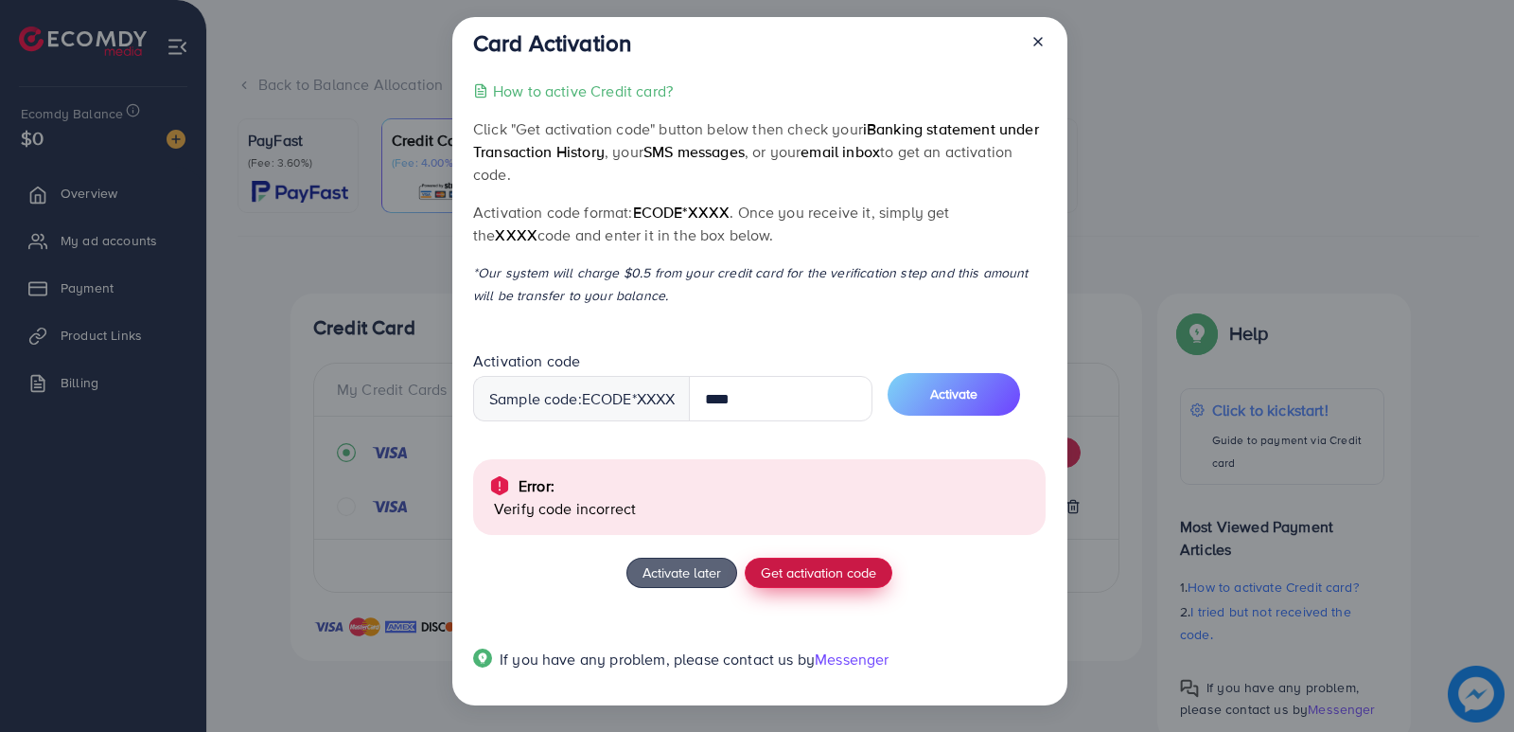
click at [793, 574] on span "Get activation code" at bounding box center [818, 572] width 115 height 20
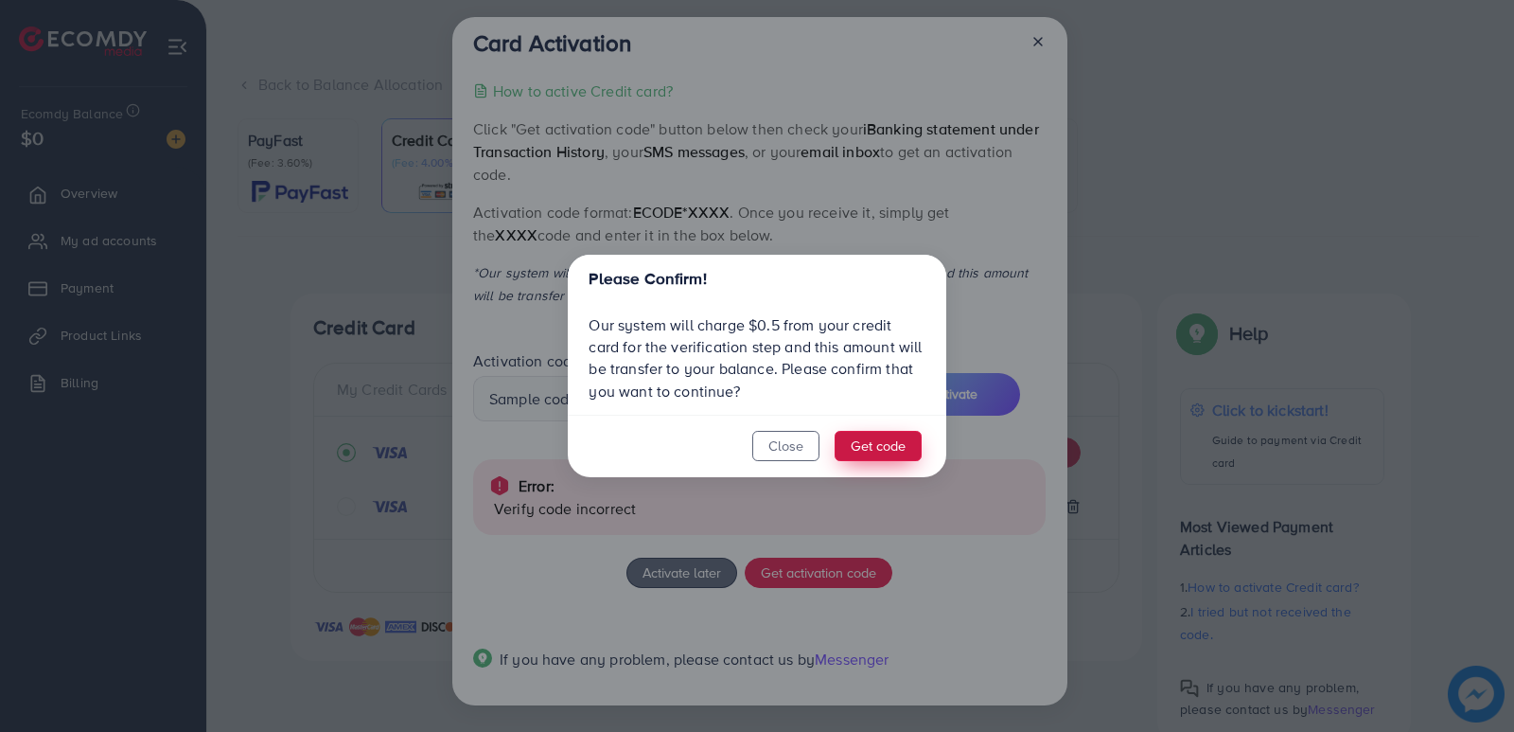
click at [889, 443] on button "Get code" at bounding box center [878, 446] width 87 height 30
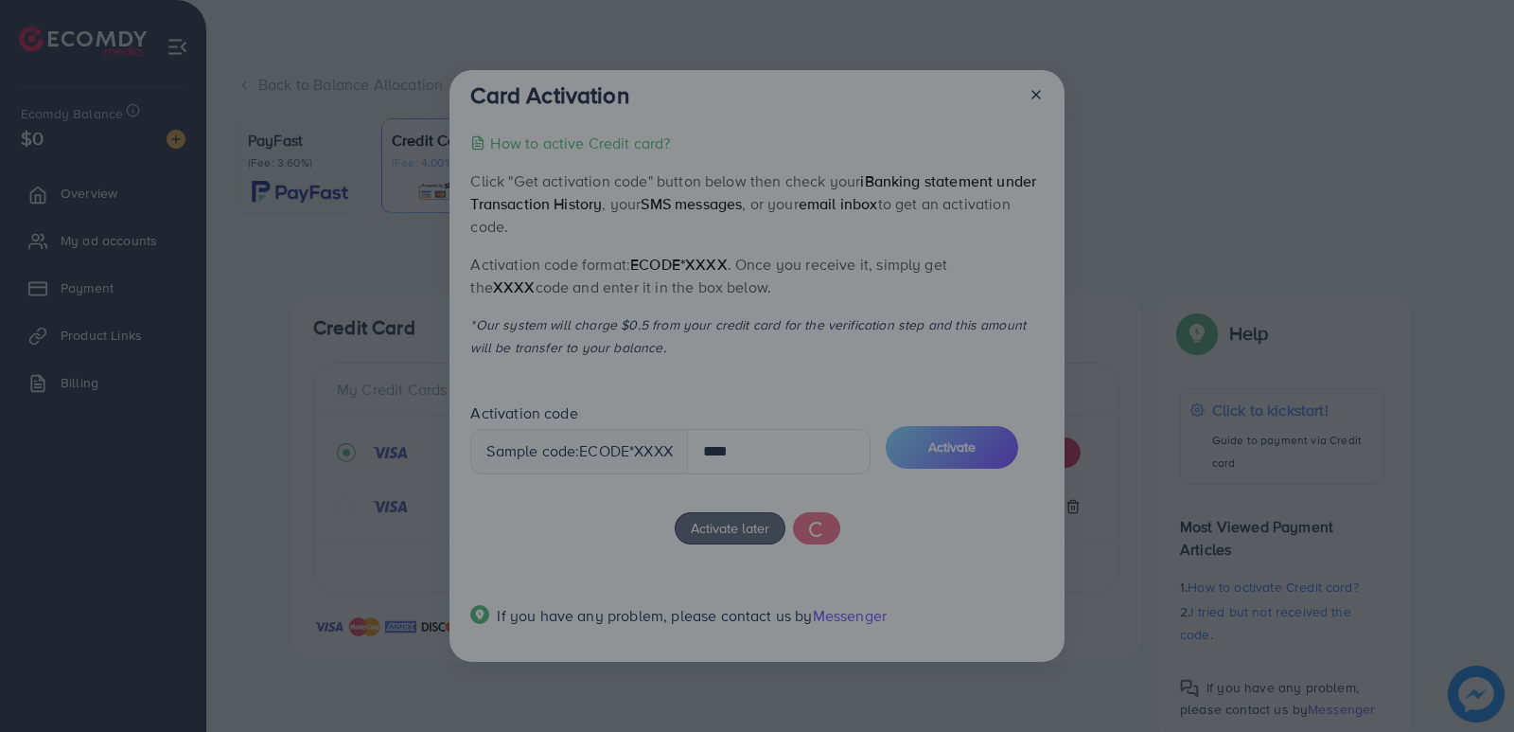
scroll to position [0, 0]
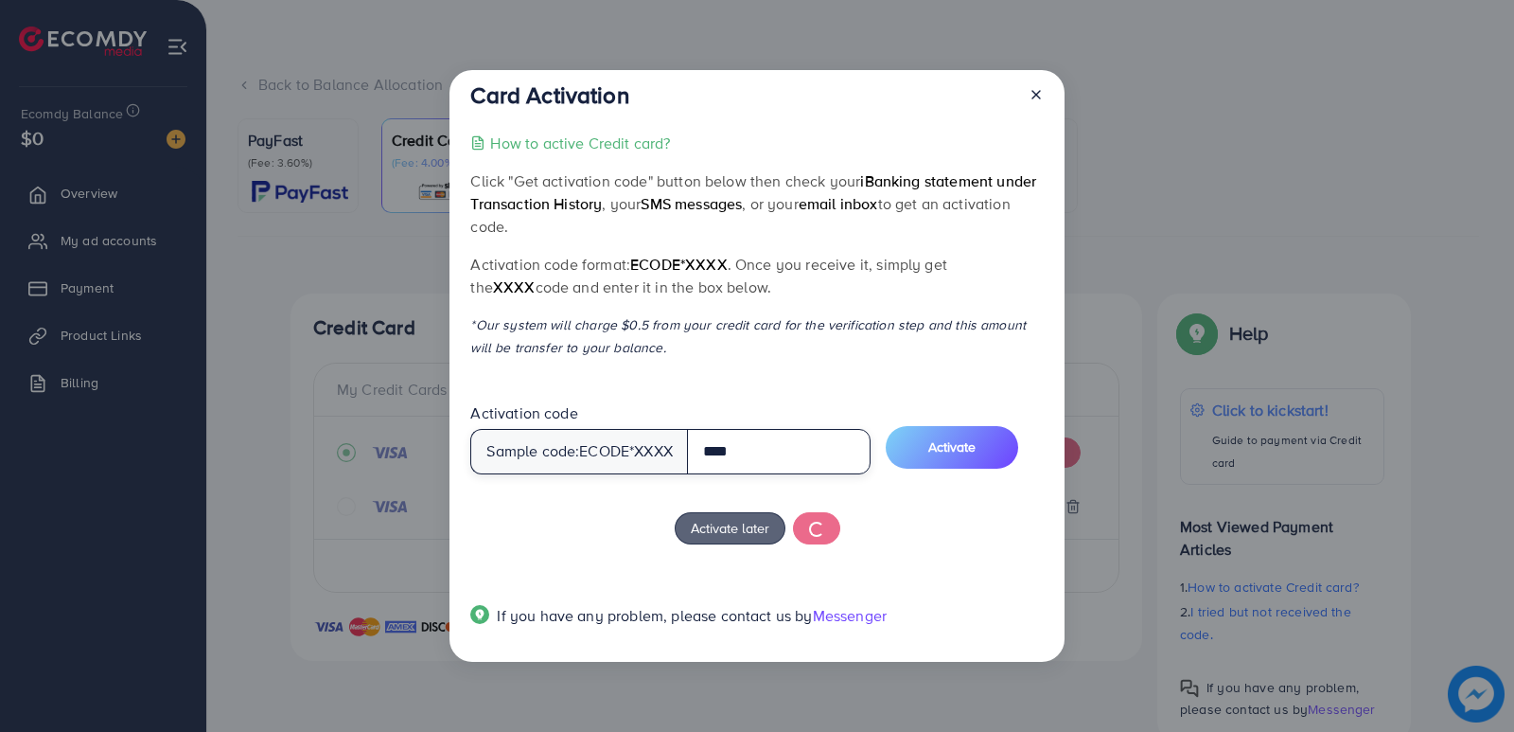
drag, startPoint x: 774, startPoint y: 462, endPoint x: 672, endPoint y: 465, distance: 102.3
click at [671, 468] on div "Sample code: ecode *XXXX ****" at bounding box center [670, 451] width 400 height 45
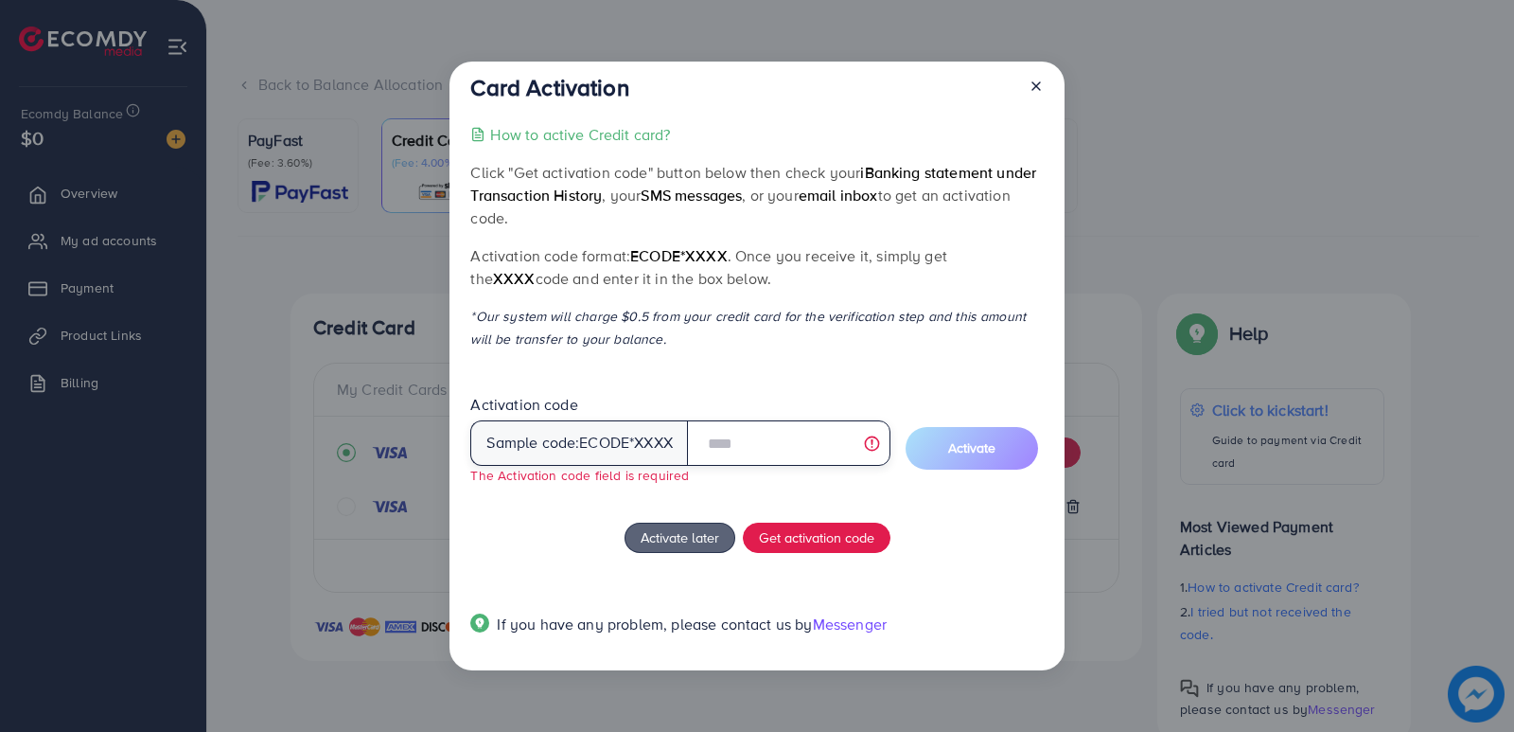
click at [743, 444] on input "text" at bounding box center [789, 442] width 204 height 45
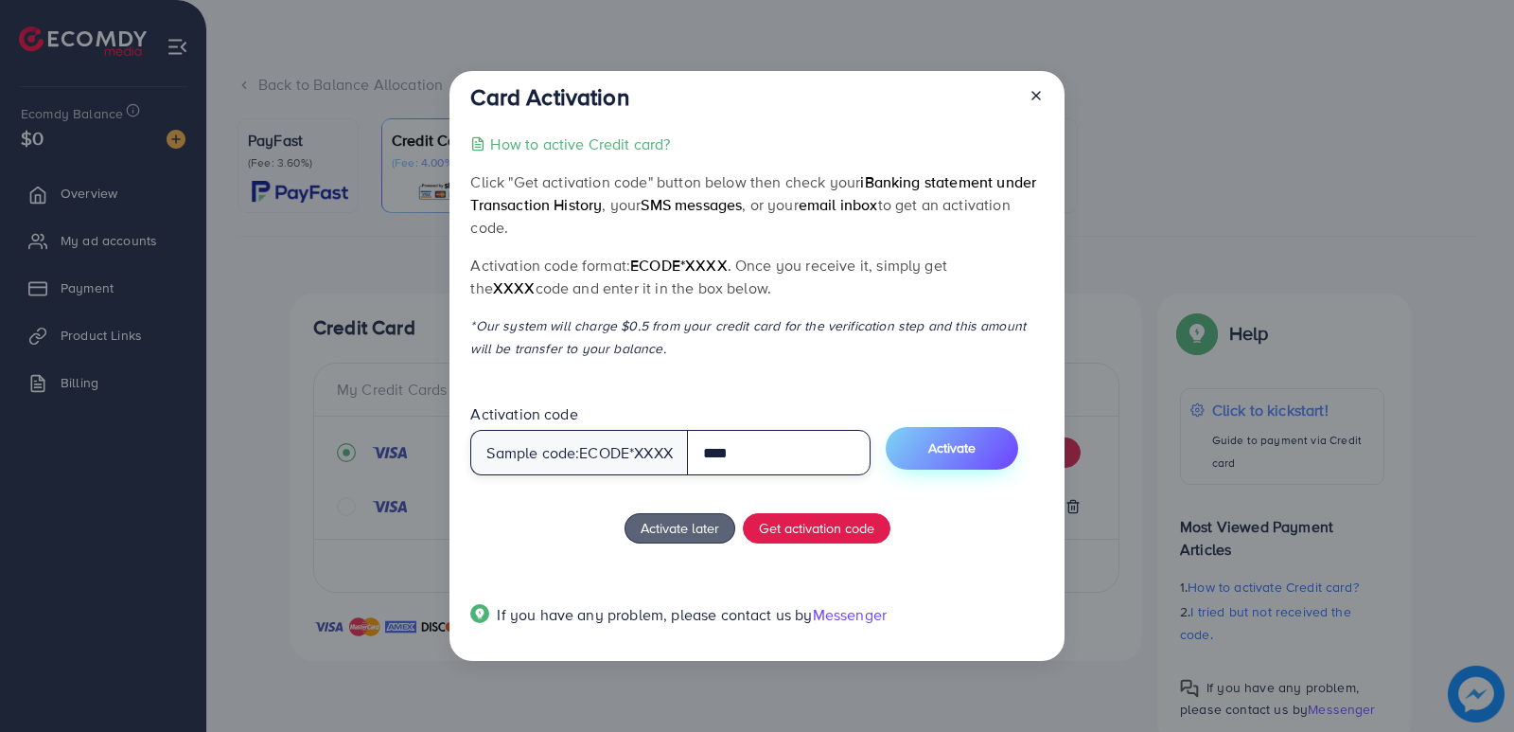
type input "****"
click at [930, 440] on button "Activate" at bounding box center [952, 448] width 133 height 43
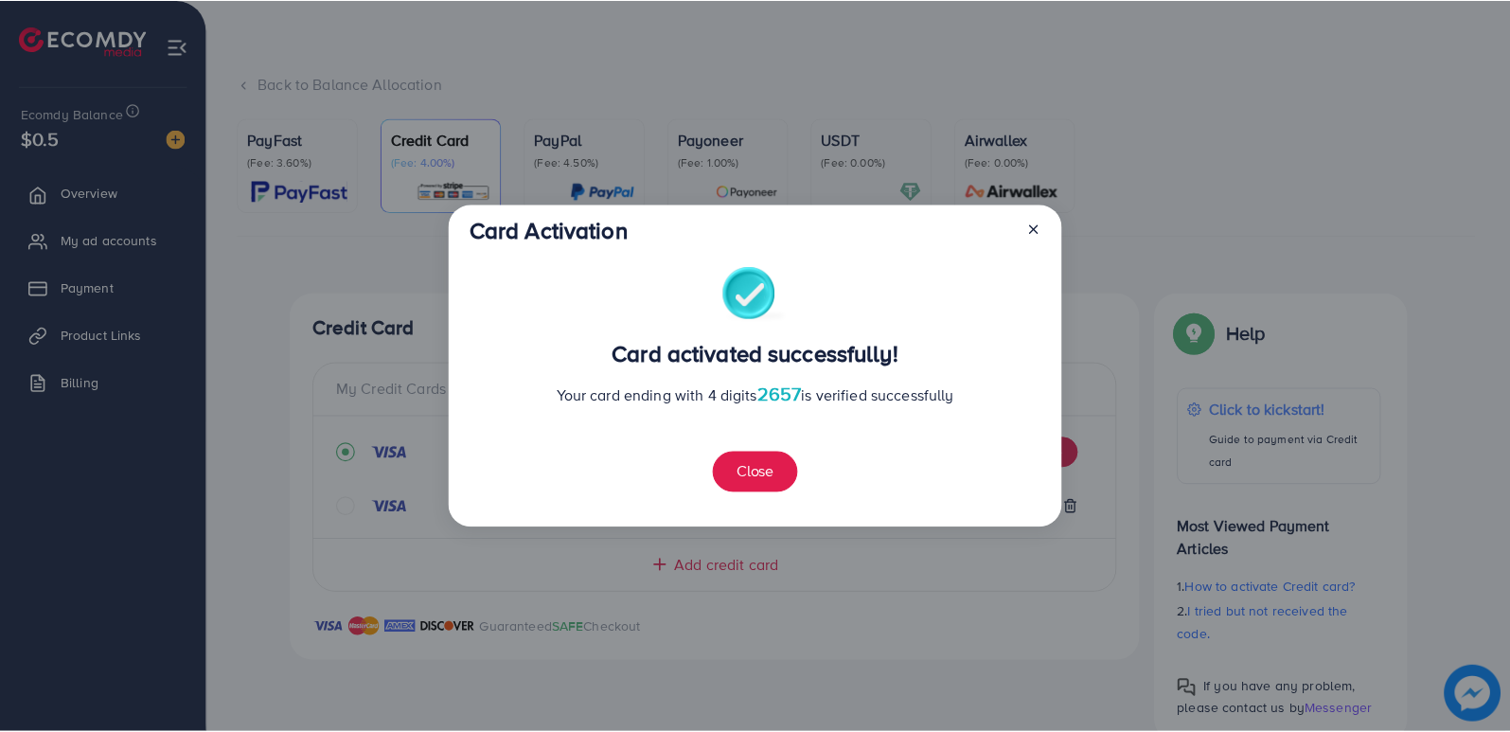
scroll to position [456, 0]
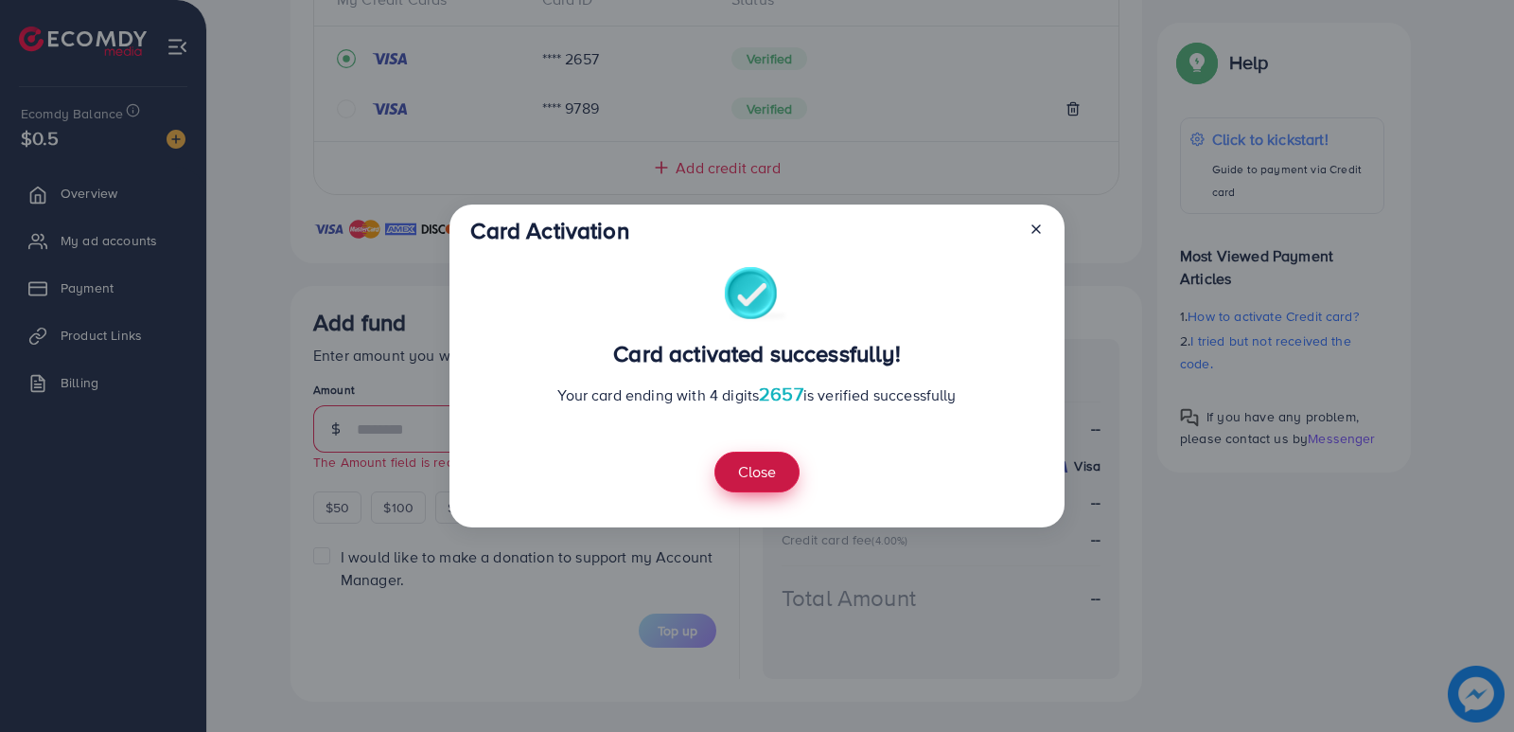
click at [773, 477] on button "Close" at bounding box center [757, 471] width 85 height 41
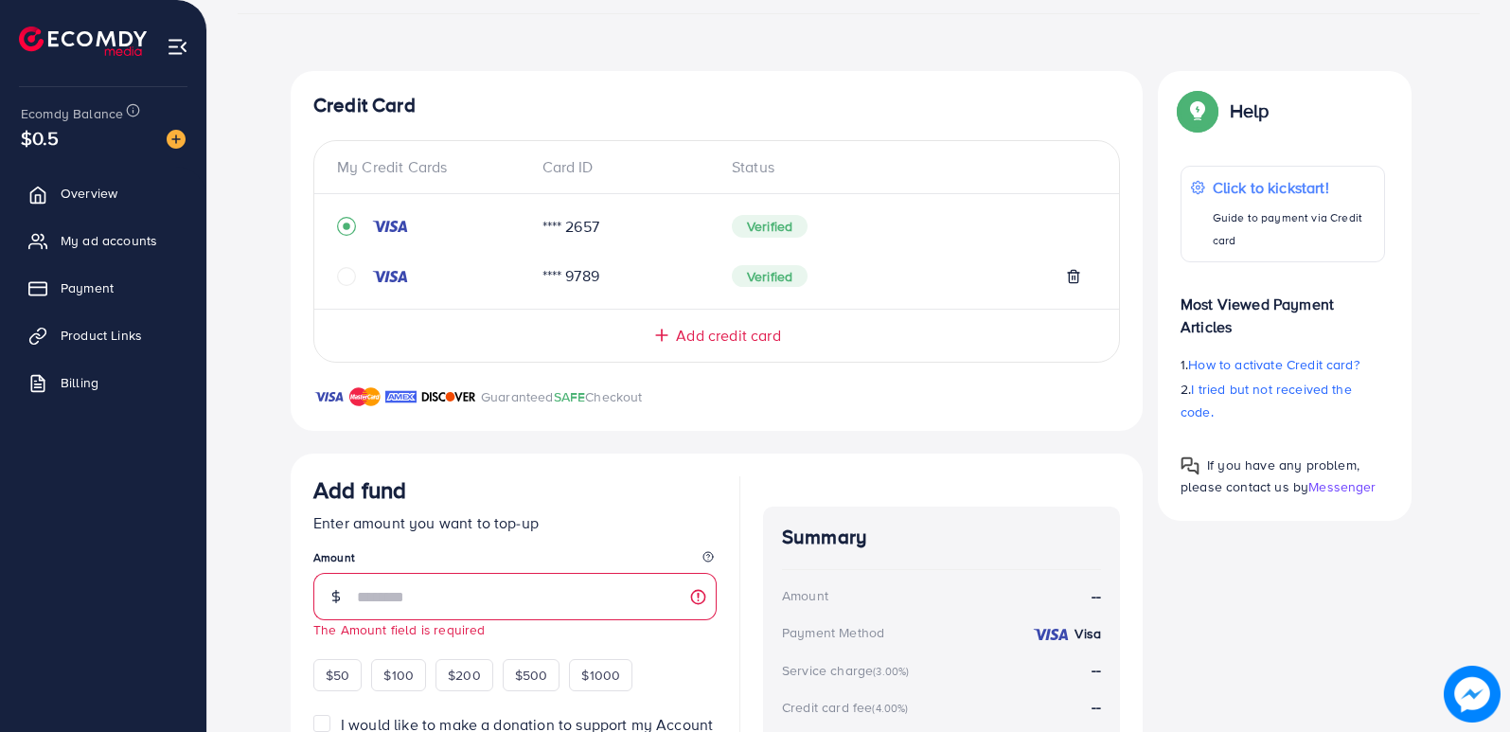
scroll to position [267, 0]
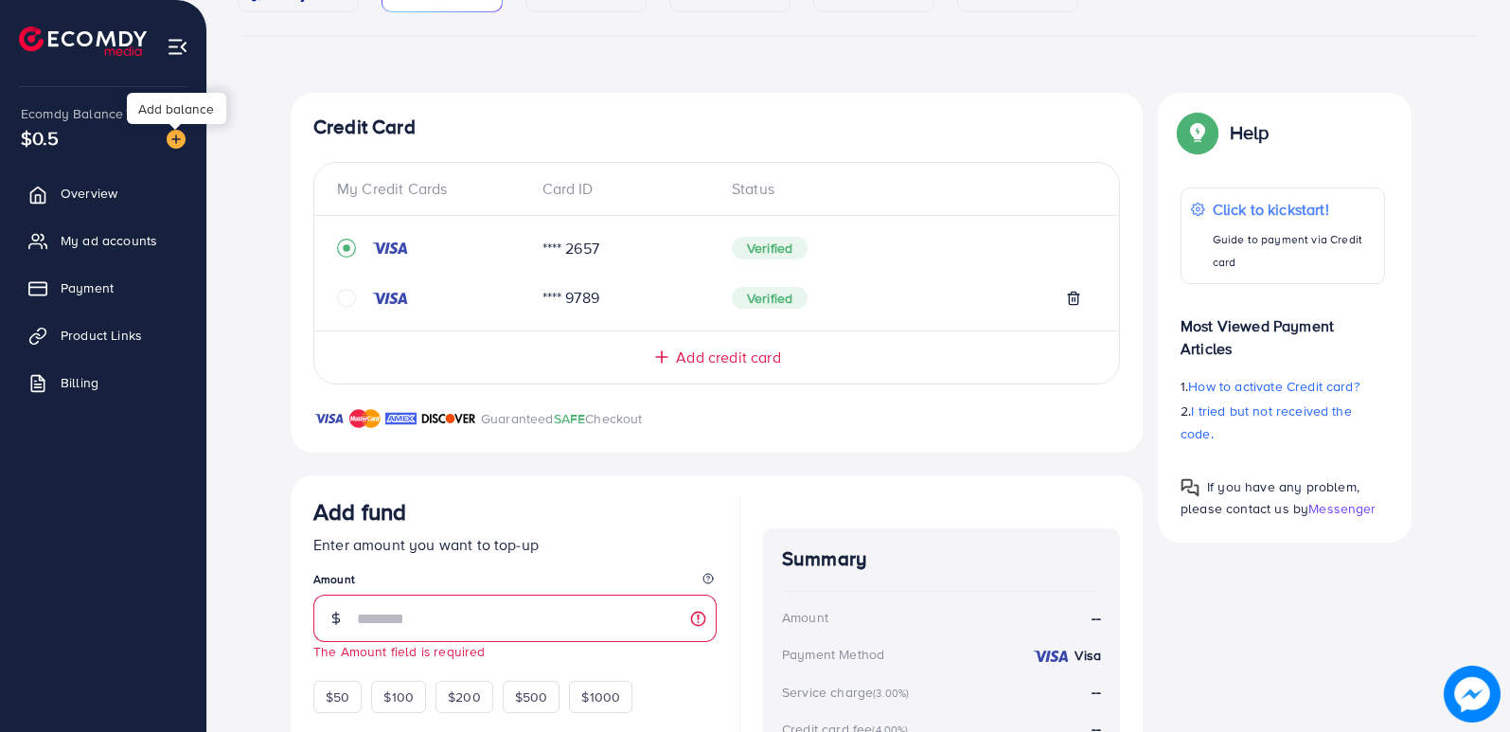
click at [170, 146] on img at bounding box center [176, 139] width 19 height 19
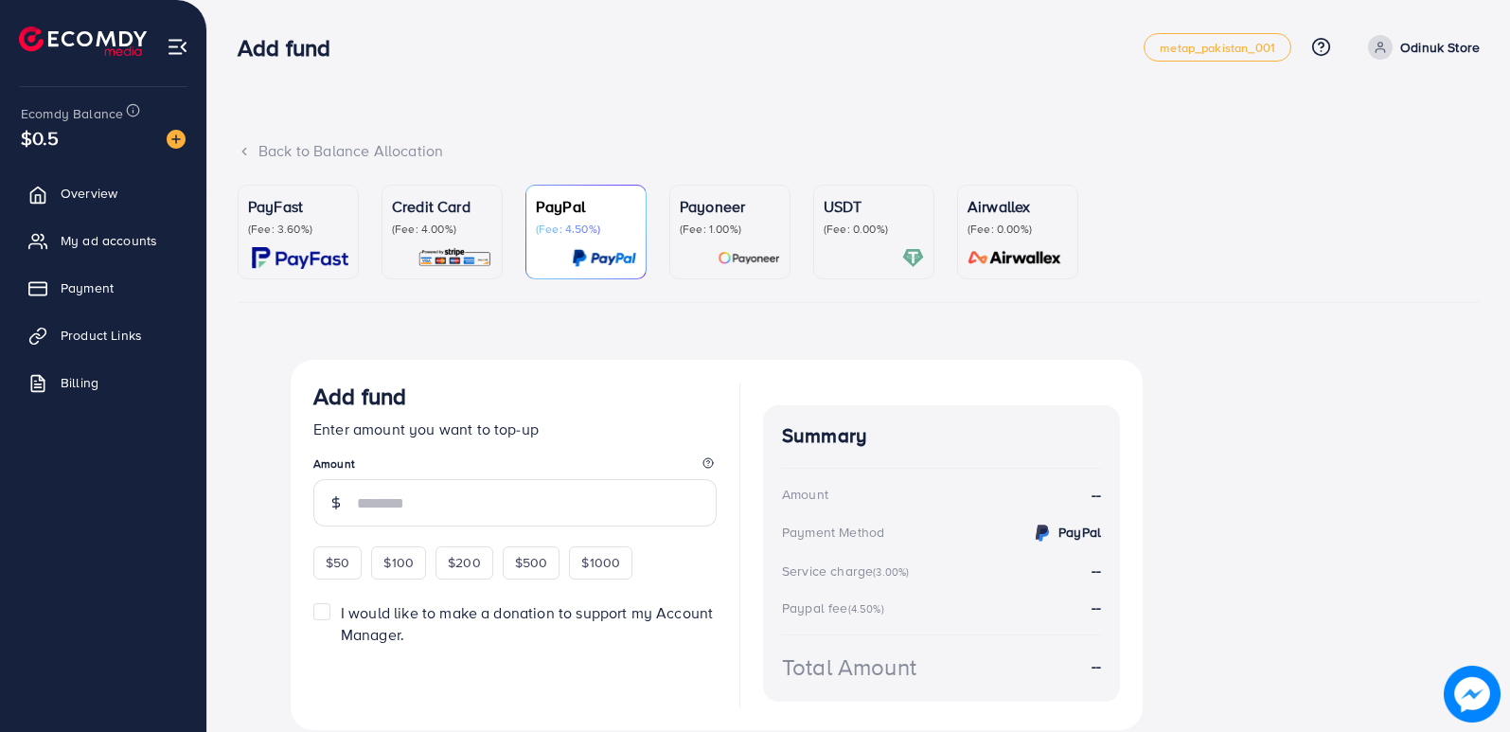
click at [179, 140] on img at bounding box center [176, 139] width 19 height 19
click at [449, 239] on div "Credit Card (Fee: 4.00%)" at bounding box center [442, 232] width 100 height 74
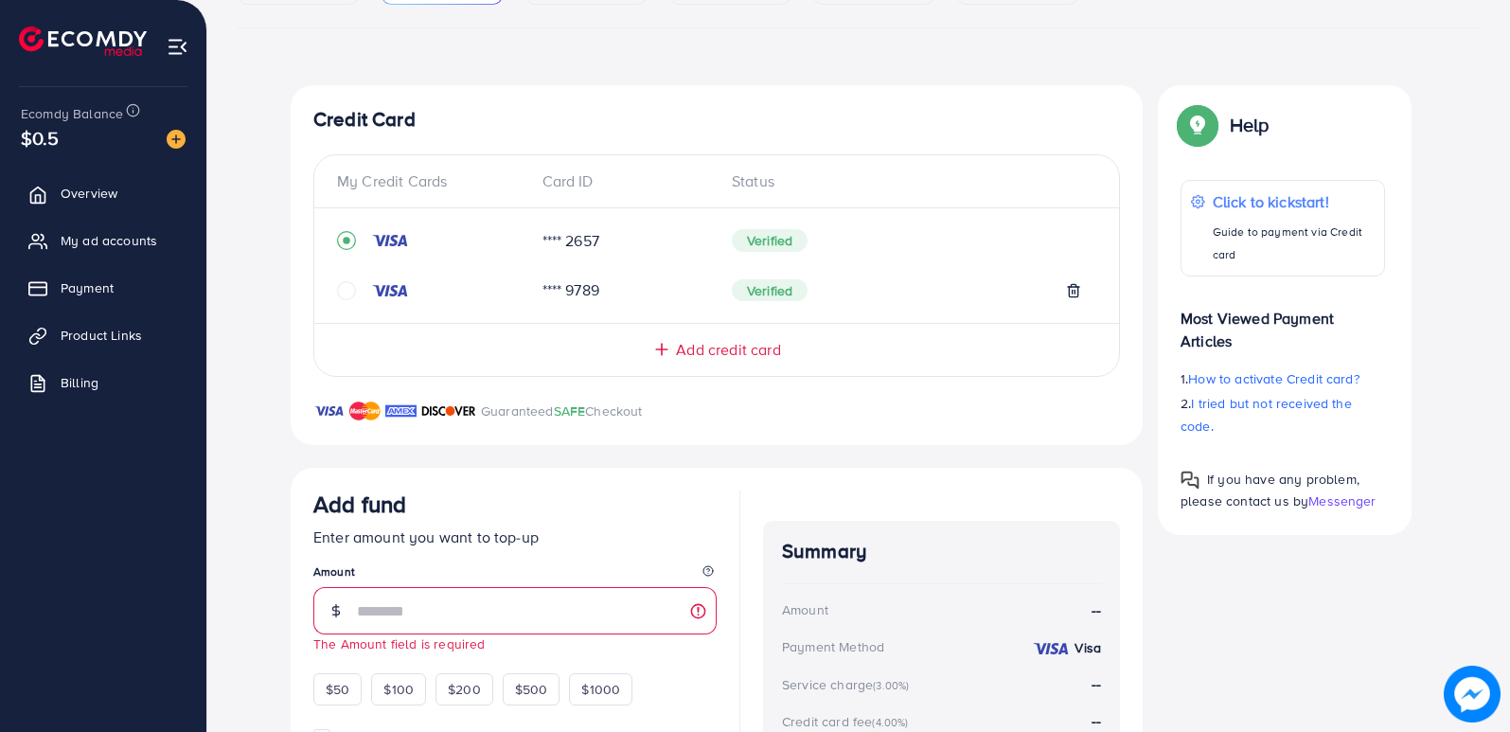
scroll to position [456, 0]
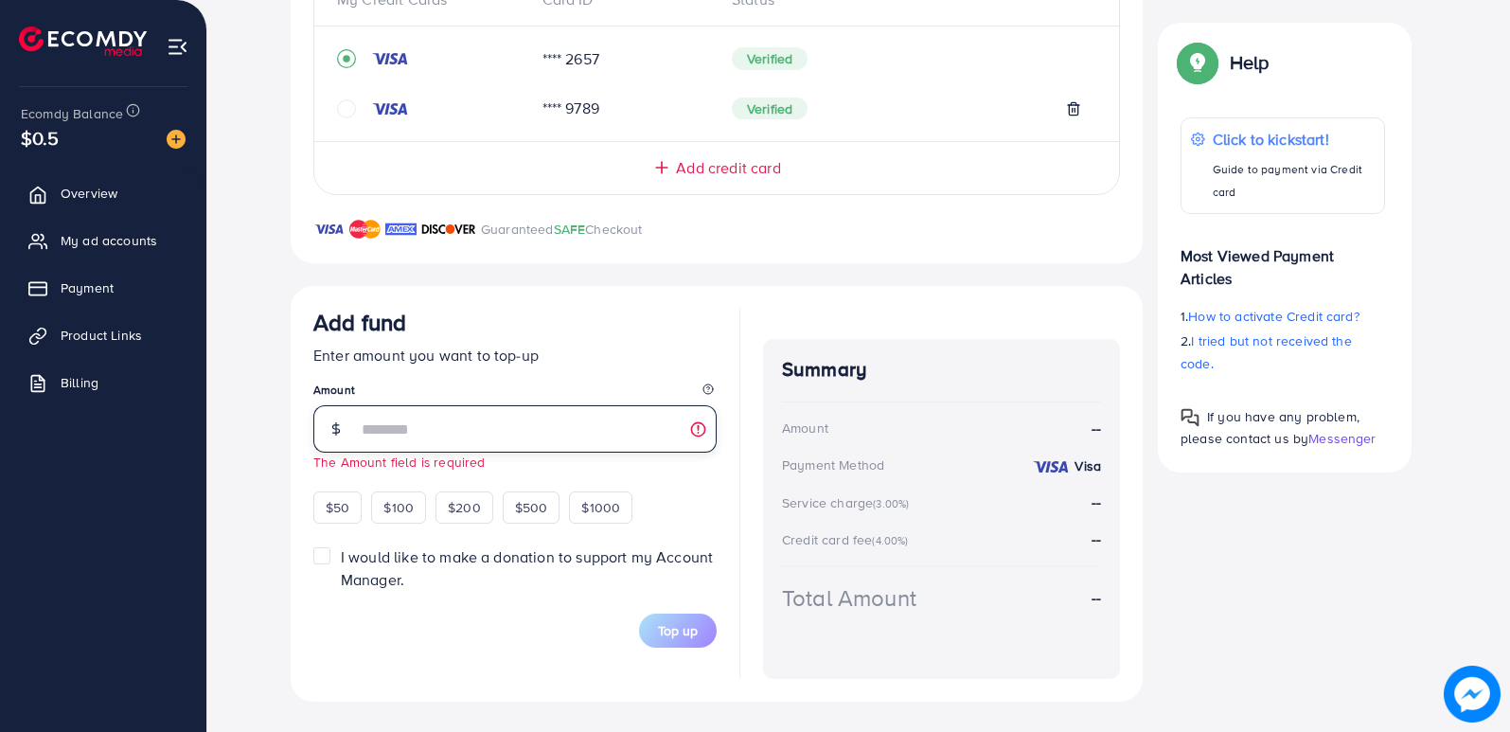
click at [459, 430] on input "number" at bounding box center [537, 428] width 360 height 47
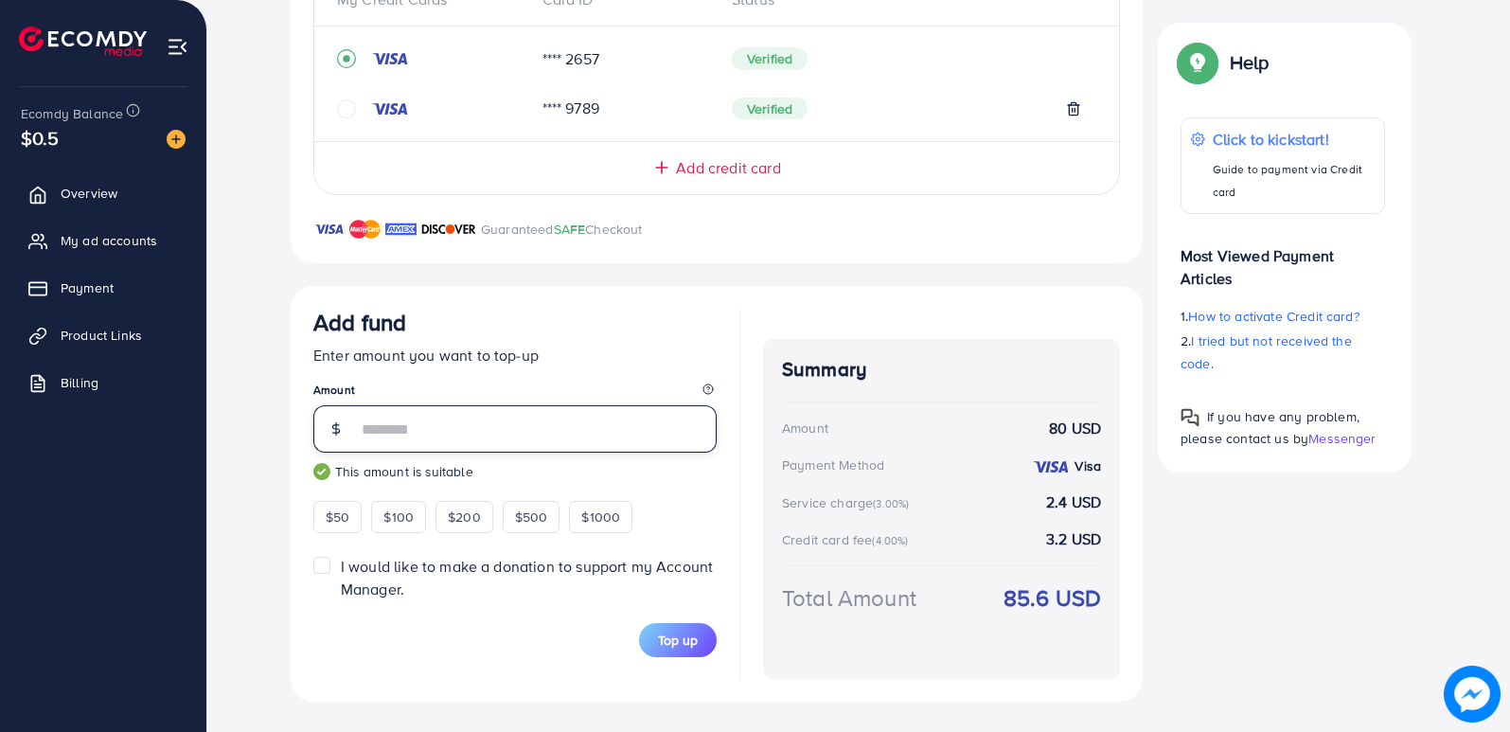
type input "*"
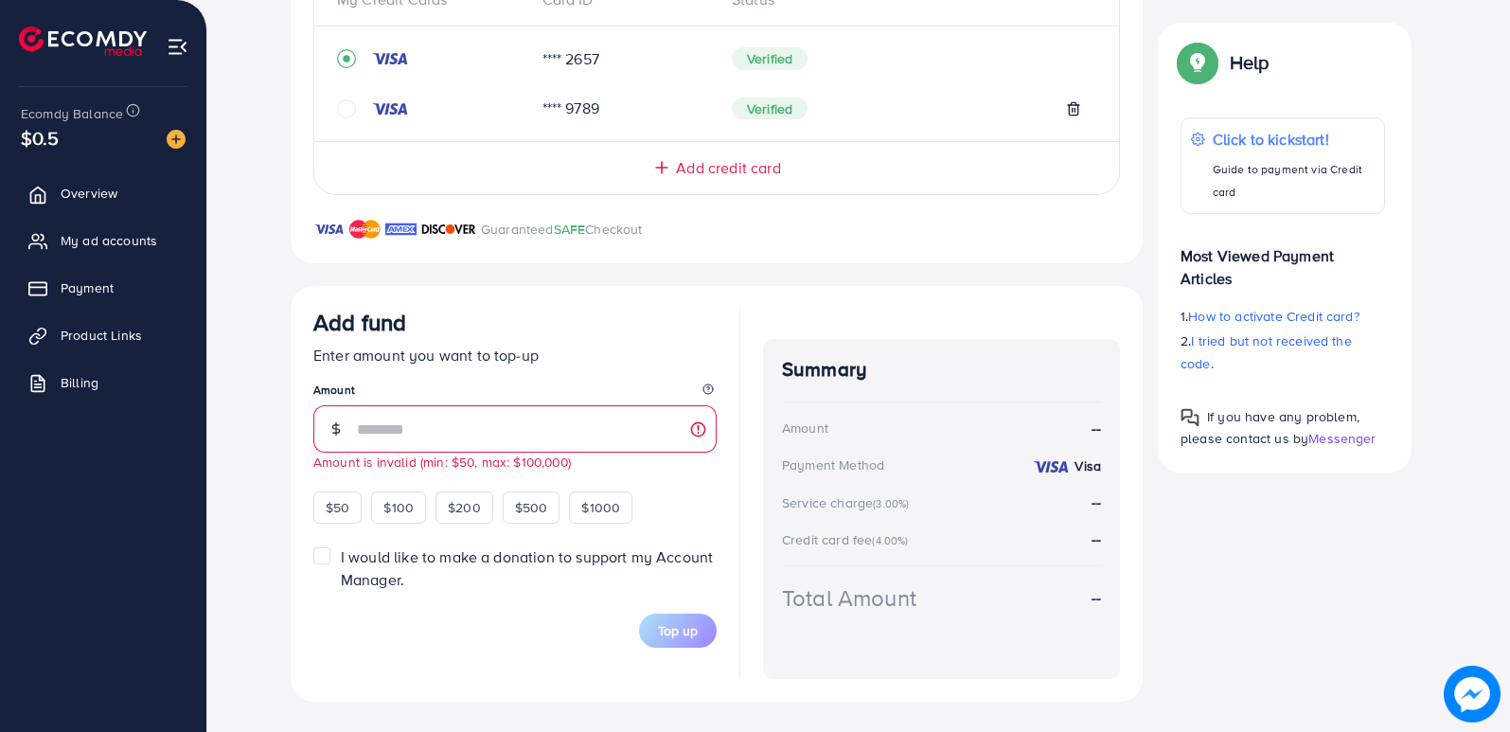
click at [285, 478] on div "Top-up Success! Thanks you for your purchase. Please check your balance again. …" at bounding box center [859, 302] width 1242 height 798
drag, startPoint x: 452, startPoint y: 432, endPoint x: 256, endPoint y: 432, distance: 196.9
click at [256, 432] on div "Top-up Success! Thanks you for your purchase. Please check your balance again. …" at bounding box center [859, 302] width 1242 height 798
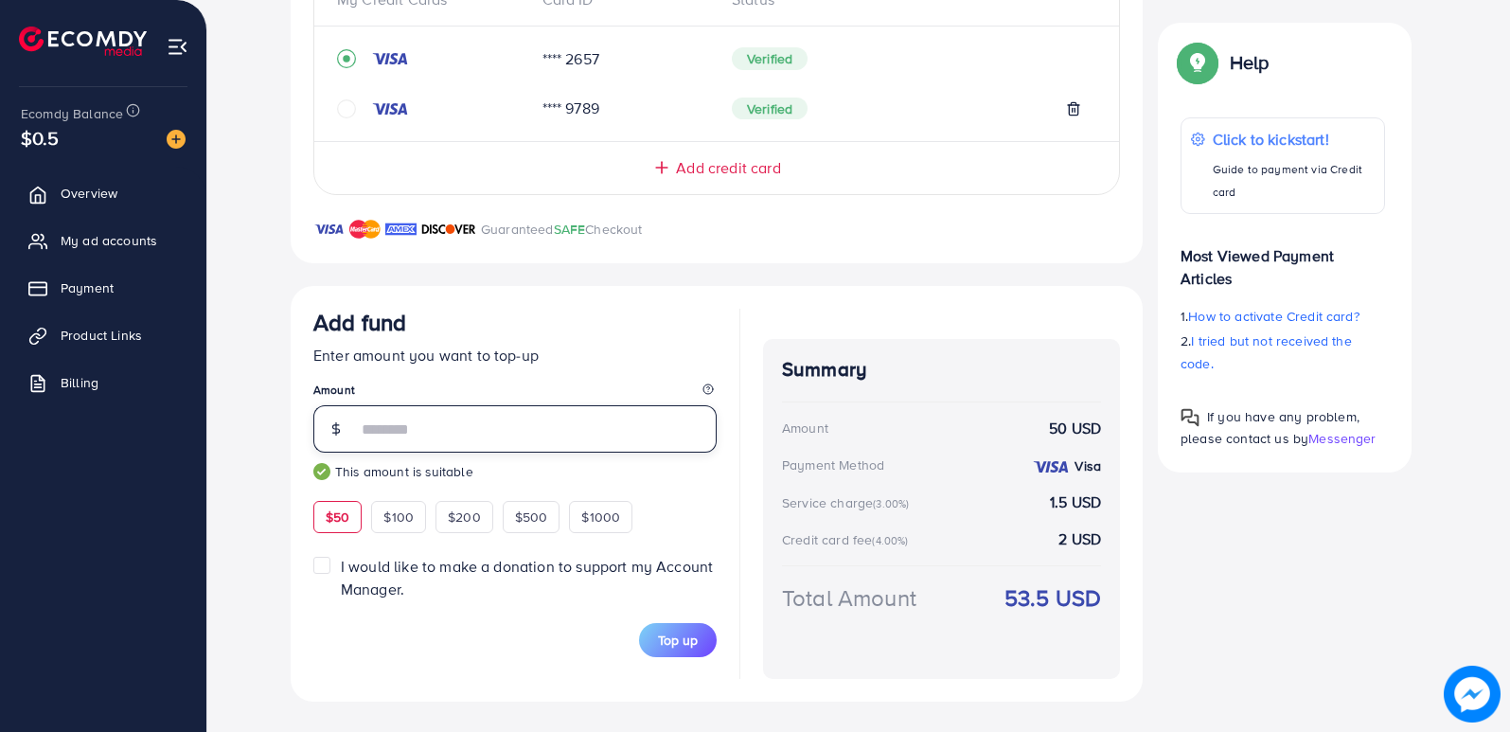
type input "**"
click at [281, 445] on div "Top-up Success! Thanks you for your purchase. Please check your balance again. …" at bounding box center [859, 302] width 1242 height 798
click at [679, 634] on span "Top up" at bounding box center [678, 639] width 40 height 19
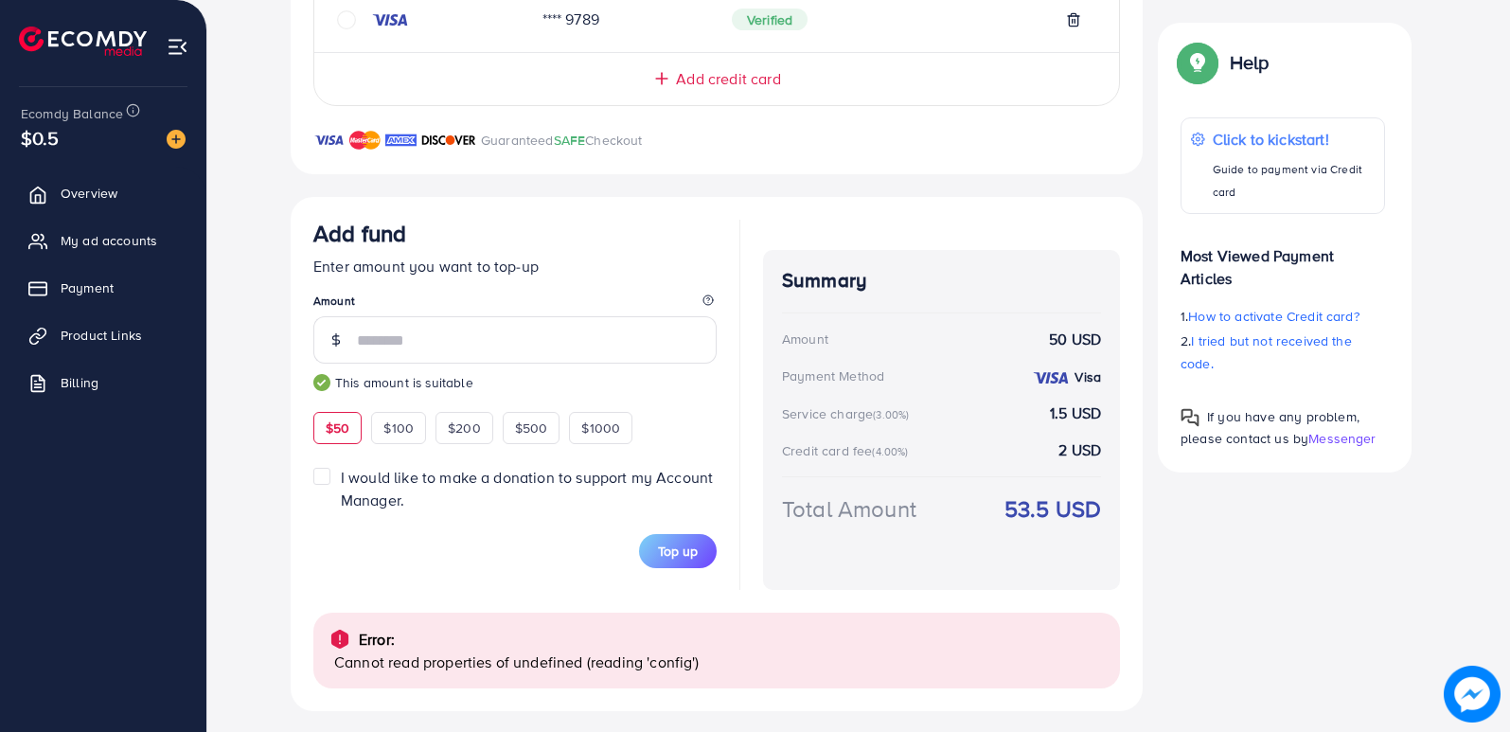
scroll to position [555, 0]
